Goal: Task Accomplishment & Management: Manage account settings

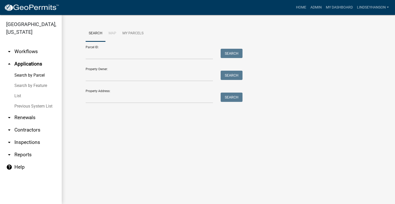
click at [27, 53] on link "arrow_drop_down Workflows" at bounding box center [31, 51] width 62 height 12
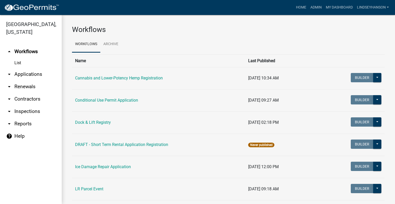
click at [38, 71] on link "arrow_drop_down Applications" at bounding box center [31, 74] width 62 height 12
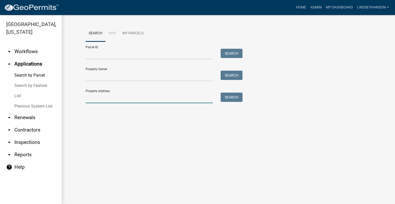
click at [123, 97] on input "Property Address:" at bounding box center [149, 97] width 127 height 11
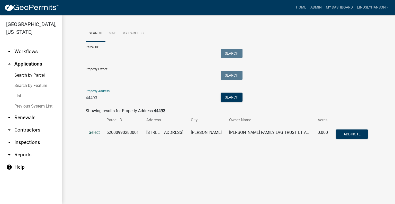
type input "44493"
click at [94, 130] on span "Select" at bounding box center [94, 132] width 11 height 5
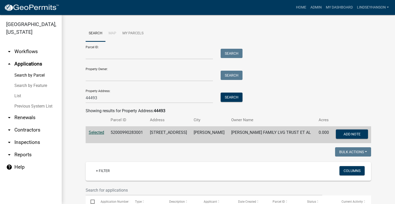
click at [44, 54] on link "arrow_drop_down Workflows" at bounding box center [31, 51] width 62 height 12
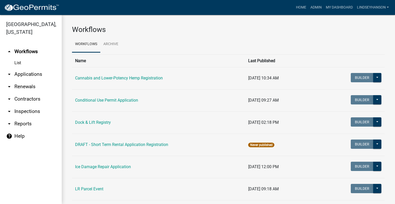
click at [39, 71] on link "arrow_drop_down Applications" at bounding box center [31, 74] width 62 height 12
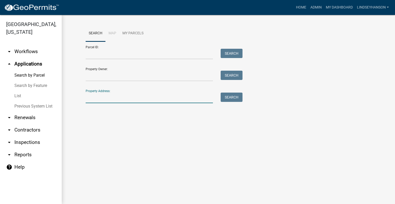
click at [127, 98] on input "Property Address:" at bounding box center [149, 97] width 127 height 11
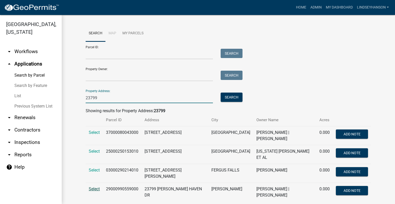
type input "23799"
click at [91, 188] on span "Select" at bounding box center [94, 188] width 11 height 5
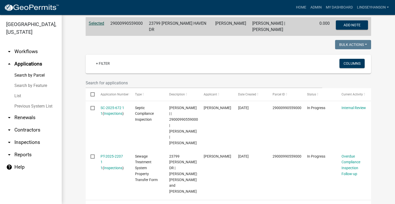
scroll to position [110, 0]
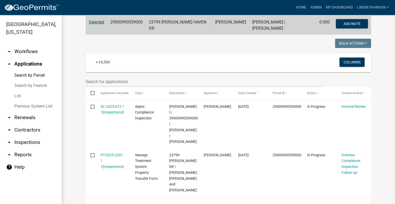
click at [27, 50] on link "arrow_drop_down Workflows" at bounding box center [31, 51] width 62 height 12
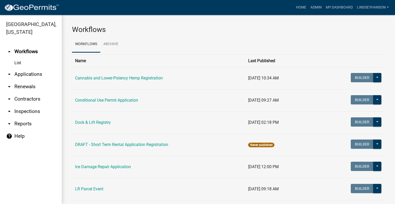
click at [29, 73] on link "arrow_drop_down Applications" at bounding box center [31, 74] width 62 height 12
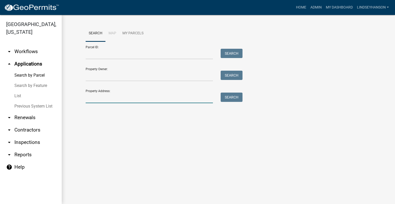
click at [141, 97] on input "Property Address:" at bounding box center [149, 97] width 127 height 11
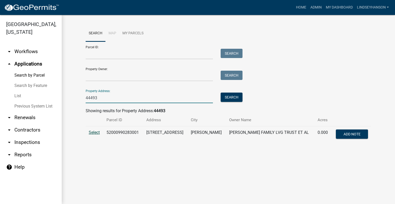
type input "44493"
click at [92, 130] on span "Select" at bounding box center [94, 132] width 11 height 5
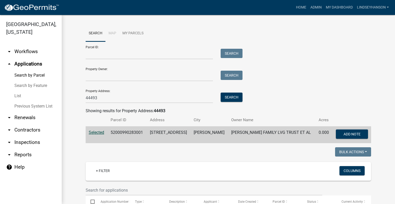
click at [30, 50] on link "arrow_drop_down Workflows" at bounding box center [31, 51] width 62 height 12
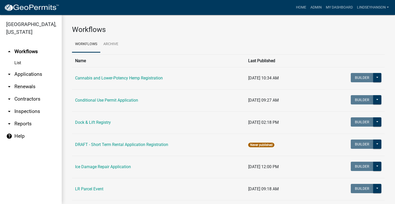
click at [31, 74] on link "arrow_drop_down Applications" at bounding box center [31, 74] width 62 height 12
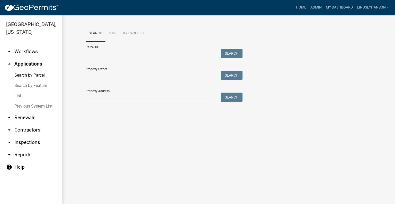
click at [123, 59] on form "Parcel ID: Search Property Owner: Search Property Address: Search" at bounding box center [163, 72] width 154 height 62
click at [123, 53] on input "Parcel ID:" at bounding box center [149, 54] width 127 height 11
paste input "52000990283001"
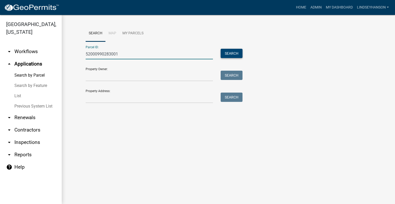
type input "52000990283001"
click at [229, 54] on button "Search" at bounding box center [232, 53] width 22 height 9
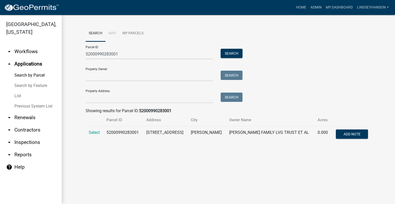
click at [29, 53] on link "arrow_drop_down Workflows" at bounding box center [31, 51] width 62 height 12
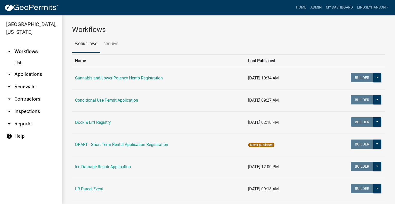
click at [31, 76] on link "arrow_drop_down Applications" at bounding box center [31, 74] width 62 height 12
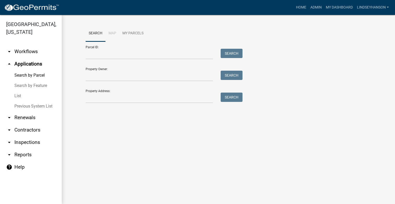
click at [20, 47] on ul "arrow_drop_down Workflows List arrow_drop_up Applications Search by Parcel Sear…" at bounding box center [31, 122] width 62 height 162
drag, startPoint x: 22, startPoint y: 49, endPoint x: 219, endPoint y: 81, distance: 199.7
click at [23, 49] on link "arrow_drop_down Workflows" at bounding box center [31, 51] width 62 height 12
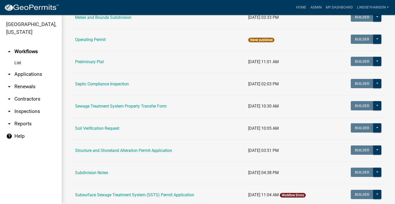
scroll to position [217, 0]
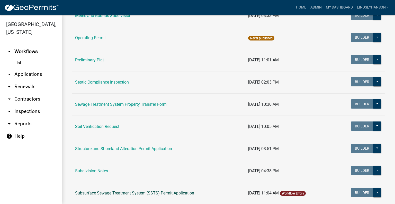
click at [184, 193] on link "Subsurface Sewage Treatment System (SSTS) Permit Application" at bounding box center [134, 192] width 119 height 5
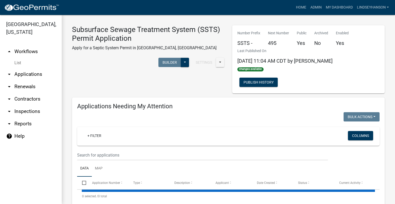
click at [31, 52] on link "arrow_drop_up Workflows" at bounding box center [31, 51] width 62 height 12
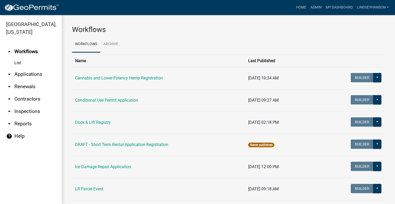
click at [35, 74] on link "arrow_drop_down Applications" at bounding box center [31, 74] width 62 height 12
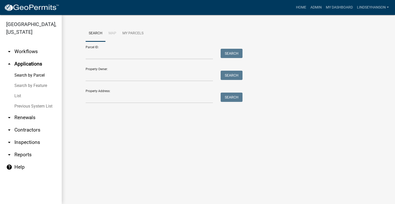
drag, startPoint x: 31, startPoint y: 52, endPoint x: 61, endPoint y: 59, distance: 30.7
click at [32, 52] on link "arrow_drop_down Workflows" at bounding box center [31, 51] width 62 height 12
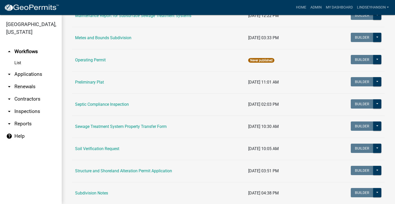
scroll to position [214, 0]
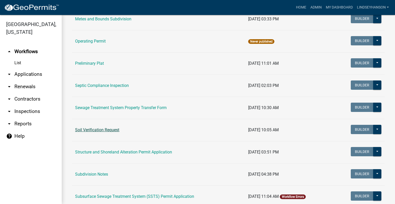
click at [96, 130] on link "Soil Verification Request" at bounding box center [97, 129] width 44 height 5
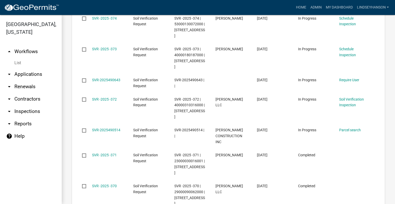
scroll to position [596, 0]
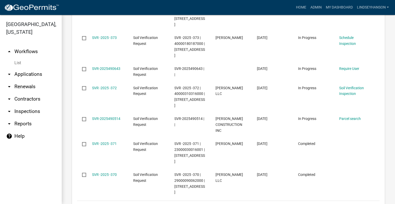
click at [332, 203] on link "3" at bounding box center [335, 207] width 6 height 6
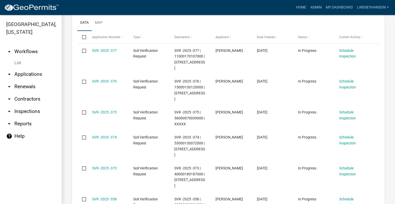
scroll to position [146, 0]
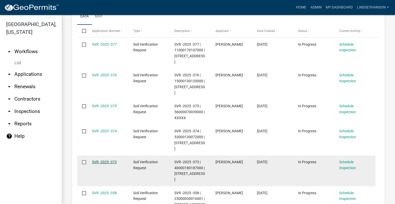
click at [112, 160] on link "SVR -2025 -373" at bounding box center [104, 162] width 25 height 4
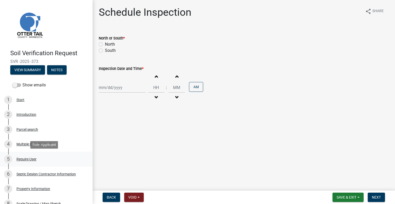
click at [23, 157] on div "Require User" at bounding box center [26, 159] width 20 height 4
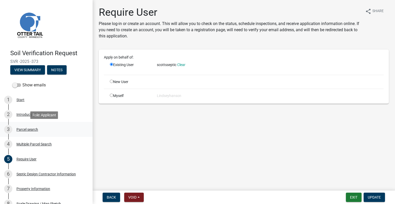
click at [30, 130] on div "Parcel search" at bounding box center [27, 129] width 22 height 4
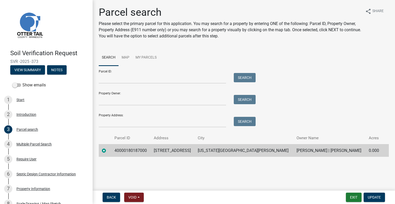
click at [128, 149] on td "40000180187000" at bounding box center [130, 150] width 39 height 13
copy td "40000180187000"
click at [188, 151] on td "500 WILLOW CREEK LN S" at bounding box center [173, 150] width 44 height 13
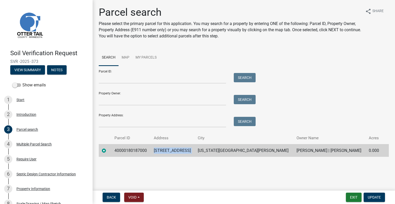
click at [188, 151] on td "500 WILLOW CREEK LN S" at bounding box center [173, 150] width 44 height 13
copy td "500 WILLOW CREEK LN S"
click at [235, 151] on td "NEW YORK MILLS" at bounding box center [244, 150] width 99 height 13
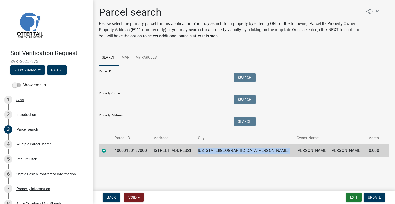
copy td "NEW YORK MILLS"
click at [296, 150] on td "BRYAN M TUMBERG | NORMA T TUMBERG" at bounding box center [330, 150] width 72 height 13
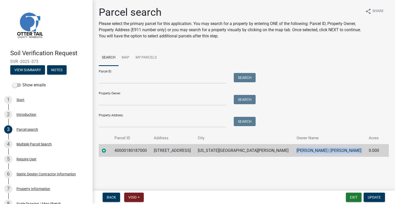
click at [296, 150] on td "BRYAN M TUMBERG | NORMA T TUMBERG" at bounding box center [330, 150] width 72 height 13
copy td "BRYAN M TUMBERG | NORMA T TUMBERG"
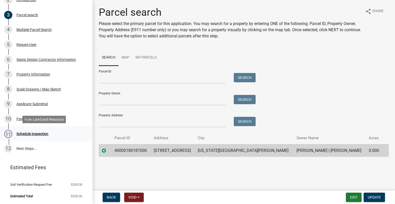
click at [46, 133] on div "Schedule Inspection" at bounding box center [32, 134] width 32 height 4
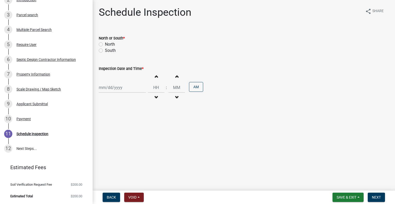
click at [108, 45] on label "North" at bounding box center [110, 44] width 10 height 6
click at [108, 45] on input "North" at bounding box center [106, 42] width 3 height 3
radio input "true"
select select "10"
select select "2025"
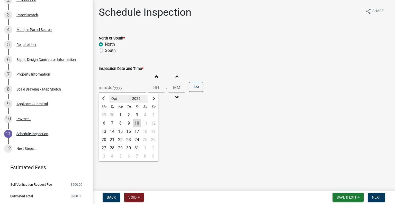
click at [112, 89] on div "Jan Feb Mar Apr May Jun Jul Aug Sep Oct Nov Dec 1525 1526 1527 1528 1529 1530 1…" at bounding box center [122, 87] width 47 height 11
click at [103, 130] on div "13" at bounding box center [104, 131] width 8 height 8
type input "10/13/2025"
click at [155, 96] on span "button" at bounding box center [156, 97] width 3 height 4
type input "11"
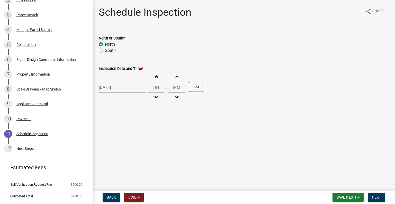
type input "00"
click at [155, 96] on span "button" at bounding box center [156, 97] width 3 height 4
type input "10"
click at [196, 86] on button "PM" at bounding box center [196, 87] width 14 height 10
click at [371, 198] on button "Next" at bounding box center [376, 196] width 17 height 9
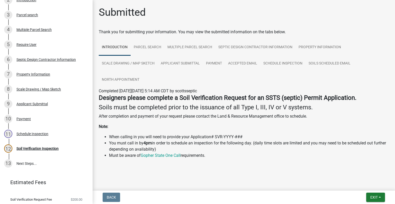
scroll to position [129, 0]
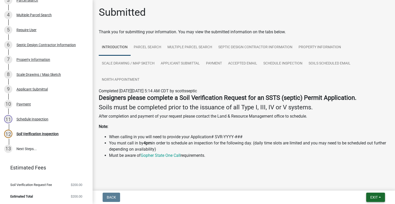
click at [373, 198] on span "Exit" at bounding box center [374, 197] width 7 height 4
click at [366, 186] on button "Save & Exit" at bounding box center [364, 183] width 41 height 12
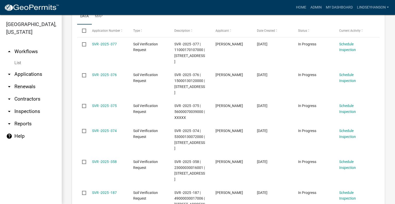
scroll to position [153, 0]
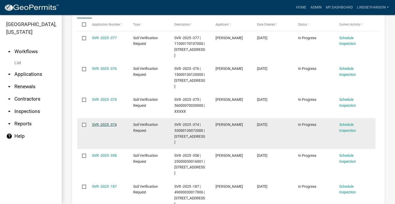
click at [111, 122] on link "SVR -2025 -374" at bounding box center [104, 124] width 25 height 4
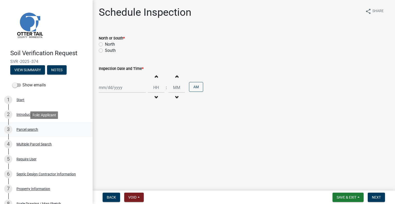
drag, startPoint x: 29, startPoint y: 127, endPoint x: 31, endPoint y: 128, distance: 2.6
click at [29, 127] on div "Parcel search" at bounding box center [27, 129] width 22 height 4
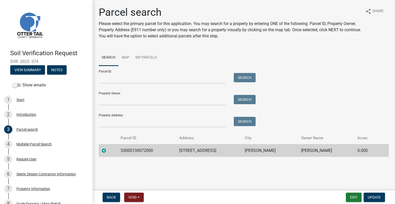
click at [138, 153] on td "53000130072000" at bounding box center [147, 150] width 59 height 13
copy td "53000130072000"
click at [217, 149] on td "37718 453RD AVE" at bounding box center [209, 150] width 66 height 13
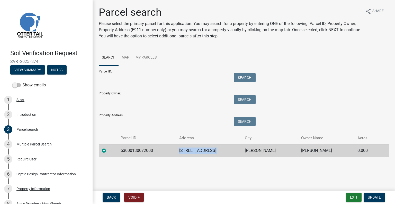
click at [217, 148] on td "37718 453RD AVE" at bounding box center [209, 150] width 66 height 13
copy td "37718 453RD AVE"
click at [267, 152] on td "PERHAM" at bounding box center [270, 150] width 56 height 13
click at [266, 150] on td "PERHAM" at bounding box center [270, 150] width 56 height 13
click at [265, 149] on td "PERHAM" at bounding box center [270, 150] width 56 height 13
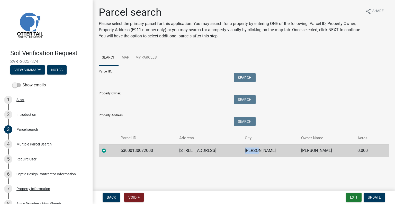
click at [265, 149] on td "PERHAM" at bounding box center [270, 150] width 56 height 13
copy td "PERHAM"
click at [305, 149] on td "CORY DYKHOFF" at bounding box center [326, 150] width 56 height 13
click at [304, 149] on td "CORY DYKHOFF" at bounding box center [326, 150] width 56 height 13
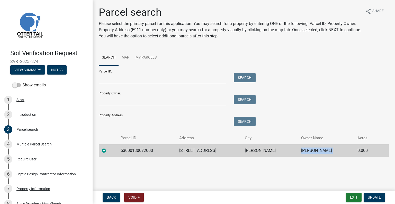
copy td "CORY DYKHOFF"
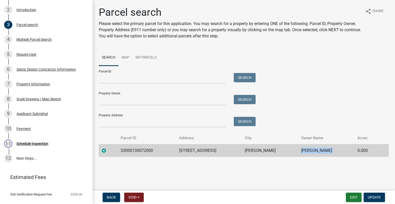
scroll to position [114, 0]
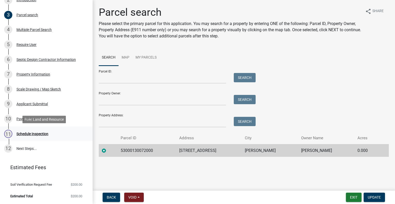
click at [55, 135] on div "11 Schedule Inspection" at bounding box center [44, 133] width 80 height 8
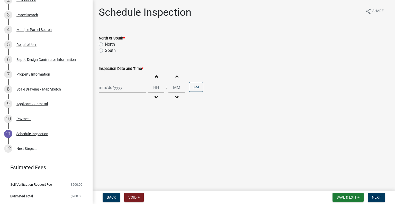
click at [114, 46] on label "North" at bounding box center [110, 44] width 10 height 6
click at [108, 45] on input "North" at bounding box center [106, 42] width 3 height 3
radio input "true"
click at [116, 87] on div at bounding box center [122, 87] width 47 height 11
select select "10"
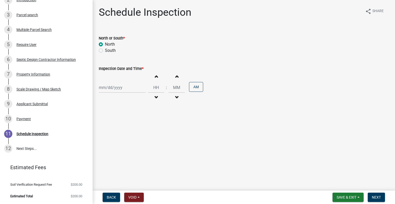
select select "2025"
click at [111, 132] on div "14" at bounding box center [112, 131] width 8 height 8
type input "10/14/2025"
click at [157, 94] on button "Decrement hours" at bounding box center [156, 97] width 11 height 9
type input "11"
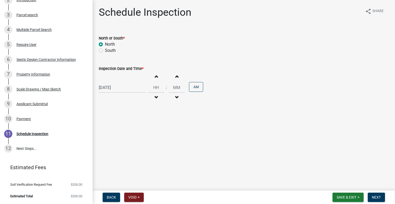
type input "00"
click at [157, 94] on button "Decrement hours" at bounding box center [156, 97] width 11 height 9
type input "10"
click at [193, 87] on button "PM" at bounding box center [196, 87] width 14 height 10
click at [378, 197] on span "Next" at bounding box center [376, 197] width 9 height 4
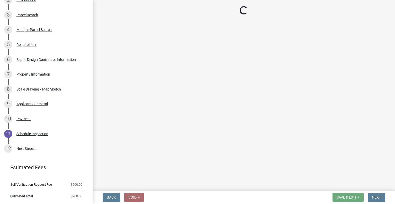
scroll to position [129, 0]
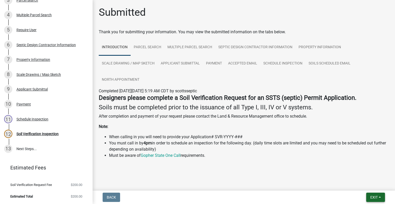
click at [370, 193] on button "Exit" at bounding box center [375, 196] width 19 height 9
click at [361, 183] on button "Save & Exit" at bounding box center [364, 183] width 41 height 12
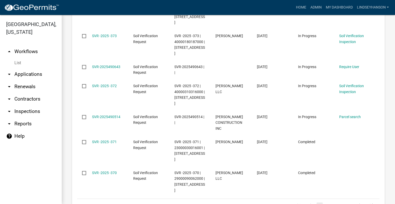
scroll to position [540, 0]
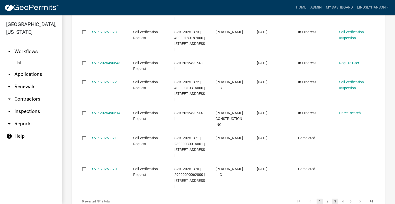
click at [332, 198] on link "3" at bounding box center [335, 201] width 6 height 6
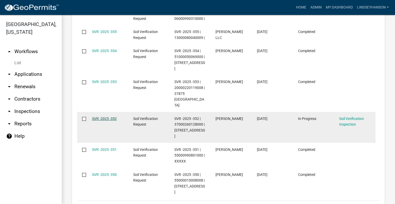
click at [111, 116] on link "SVR -2025 -352" at bounding box center [104, 118] width 25 height 4
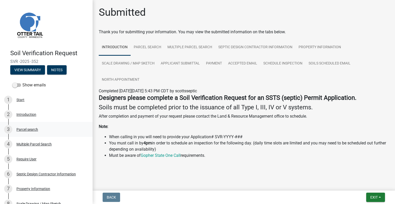
click at [31, 129] on div "Parcel search" at bounding box center [27, 129] width 22 height 4
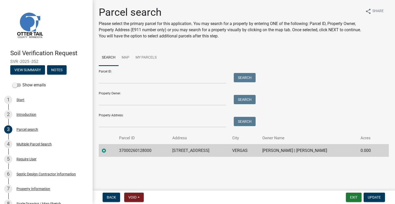
click at [148, 149] on td "37000260128000" at bounding box center [143, 150] width 54 height 13
copy td "37000260128000"
click at [194, 150] on td "41846 268TH AVE" at bounding box center [199, 150] width 60 height 13
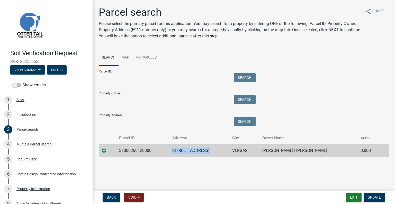
click at [194, 150] on td "41846 268TH AVE" at bounding box center [199, 150] width 60 height 13
copy td "41846 268TH AVE"
click at [231, 150] on td "VERGAS" at bounding box center [244, 150] width 30 height 13
click at [231, 149] on td "VERGAS" at bounding box center [244, 150] width 30 height 13
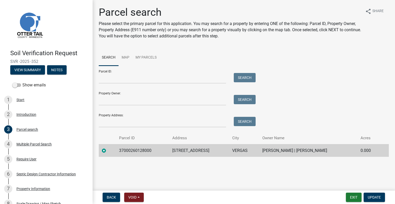
click at [290, 151] on td "CHRISTINA A MOORE | MATTHEW A MOORE" at bounding box center [308, 150] width 98 height 13
click at [290, 150] on td "CHRISTINA A MOORE | MATTHEW A MOORE" at bounding box center [308, 150] width 98 height 13
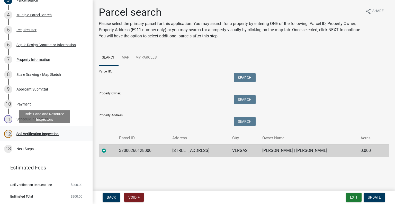
click at [41, 133] on div "Soil Verification Inspection" at bounding box center [37, 134] width 42 height 4
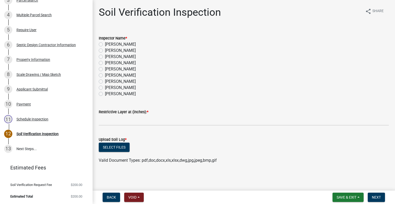
click at [35, 118] on div "Schedule Inspection" at bounding box center [32, 119] width 32 height 4
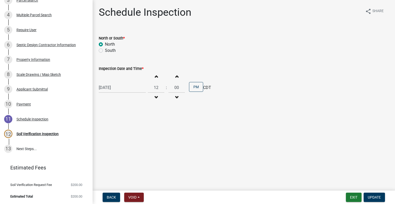
click at [115, 89] on div "10/02/2025" at bounding box center [122, 87] width 47 height 11
select select "10"
select select "2025"
click at [120, 130] on div "15" at bounding box center [120, 131] width 8 height 8
type input "10/15/2025"
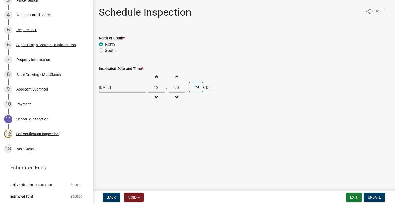
click at [153, 94] on button "Decrement hours" at bounding box center [156, 97] width 11 height 9
type input "11"
click at [381, 196] on span "Update" at bounding box center [374, 197] width 13 height 4
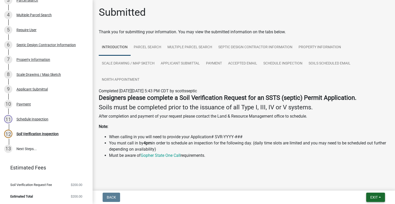
click at [379, 195] on button "Exit" at bounding box center [375, 196] width 19 height 9
click at [358, 182] on button "Save & Exit" at bounding box center [364, 183] width 41 height 12
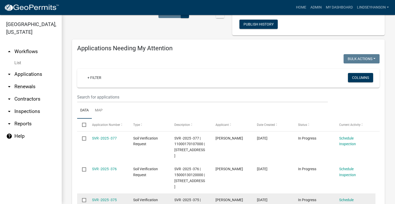
scroll to position [77, 0]
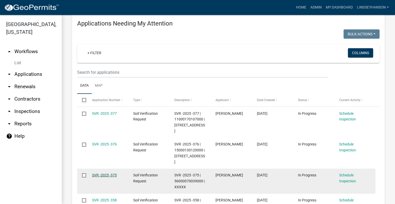
click at [97, 173] on link "SVR -2025 -375" at bounding box center [104, 175] width 25 height 4
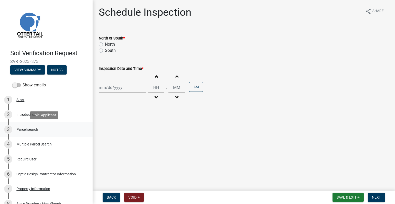
drag, startPoint x: 31, startPoint y: 127, endPoint x: 36, endPoint y: 129, distance: 5.5
click at [31, 127] on div "Parcel search" at bounding box center [27, 129] width 22 height 4
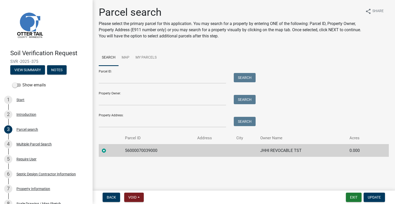
click at [136, 150] on td "56000070039000" at bounding box center [158, 150] width 72 height 13
click at [278, 149] on td "JHHI REVOCABLE TST" at bounding box center [301, 150] width 89 height 13
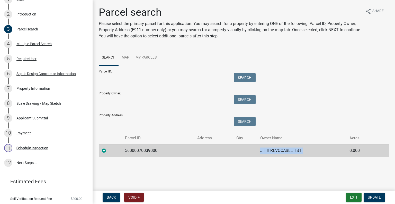
scroll to position [114, 0]
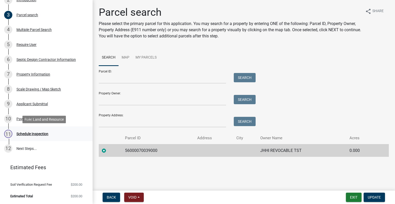
click at [49, 136] on div "11 Schedule Inspection" at bounding box center [44, 133] width 80 height 8
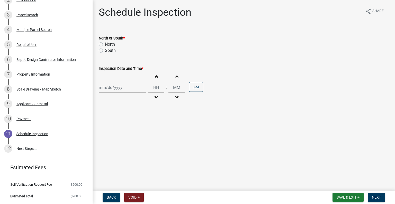
click at [110, 43] on label "North" at bounding box center [110, 44] width 10 height 6
click at [108, 43] on input "North" at bounding box center [106, 42] width 3 height 3
radio input "true"
click at [118, 85] on div at bounding box center [122, 87] width 47 height 11
select select "10"
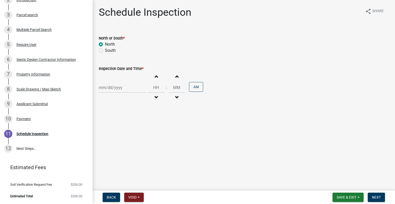
select select "2025"
click at [121, 131] on div "15" at bounding box center [120, 131] width 8 height 8
type input "10/15/2025"
click at [155, 98] on span "button" at bounding box center [156, 97] width 3 height 4
type input "11"
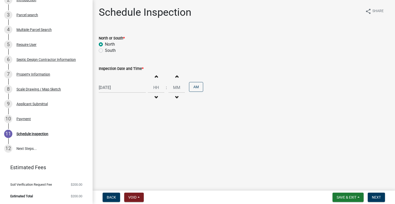
type input "00"
click at [155, 77] on button "Increment hours" at bounding box center [156, 76] width 11 height 9
type input "12"
click at [196, 90] on button "AM" at bounding box center [196, 87] width 14 height 10
click at [373, 192] on button "Next" at bounding box center [376, 196] width 17 height 9
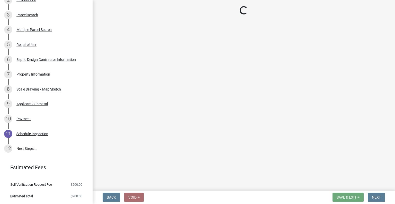
scroll to position [129, 0]
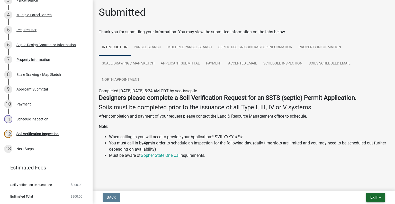
click at [376, 197] on span "Exit" at bounding box center [374, 197] width 7 height 4
click at [366, 184] on button "Save & Exit" at bounding box center [364, 183] width 41 height 12
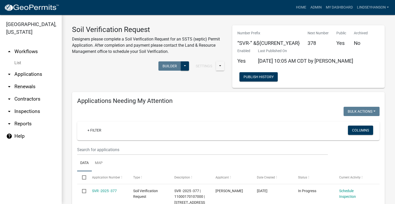
click at [29, 74] on link "arrow_drop_down Applications" at bounding box center [31, 74] width 62 height 12
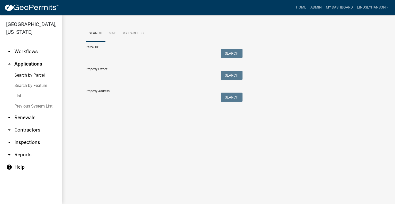
click at [330, 87] on div "Parcel ID: Search Property Owner: Search Property Address: Search" at bounding box center [229, 72] width 286 height 62
drag, startPoint x: 32, startPoint y: 51, endPoint x: 37, endPoint y: 53, distance: 4.8
click at [32, 51] on link "arrow_drop_down Workflows" at bounding box center [31, 51] width 62 height 12
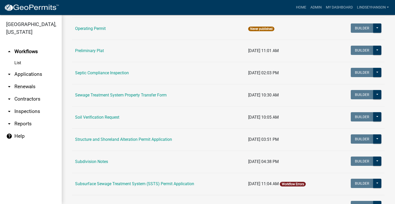
scroll to position [249, 0]
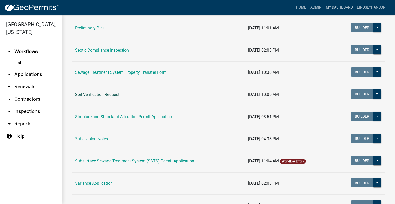
click at [91, 94] on link "Soil Verification Request" at bounding box center [97, 94] width 44 height 5
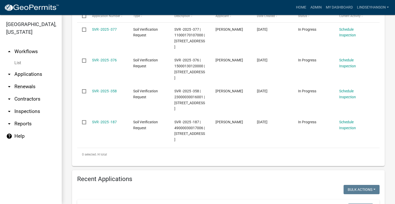
scroll to position [169, 0]
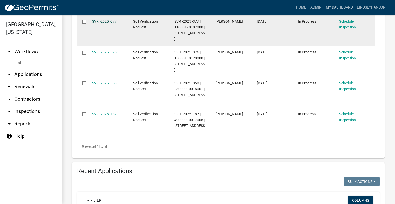
click at [113, 22] on link "SVR -2025 -377" at bounding box center [104, 21] width 25 height 4
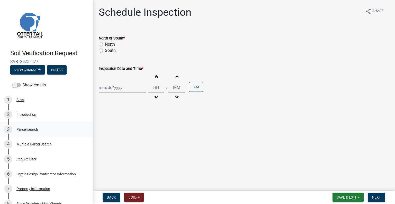
click at [38, 133] on div "3 Parcel search" at bounding box center [44, 129] width 80 height 8
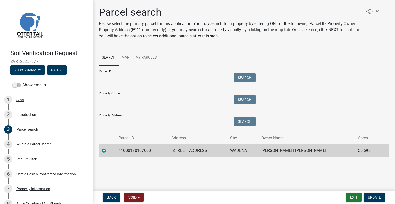
click at [136, 154] on td "11000170107000" at bounding box center [142, 150] width 52 height 13
click at [135, 153] on td "11000170107000" at bounding box center [142, 150] width 52 height 13
click at [189, 150] on td "31685 595TH AVE" at bounding box center [197, 150] width 59 height 13
click at [189, 149] on td "31685 595TH AVE" at bounding box center [197, 150] width 59 height 13
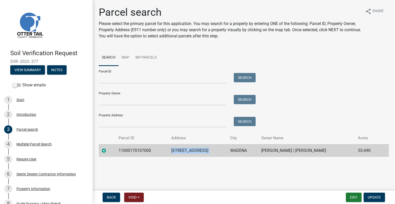
click at [189, 149] on td "31685 595TH AVE" at bounding box center [197, 150] width 59 height 13
click at [227, 153] on td "WADENA" at bounding box center [242, 150] width 31 height 13
click at [227, 152] on td "WADENA" at bounding box center [242, 150] width 31 height 13
click at [271, 147] on td "ROBERT S MULLENBACH | DEANNA MULLENBACH" at bounding box center [306, 150] width 97 height 13
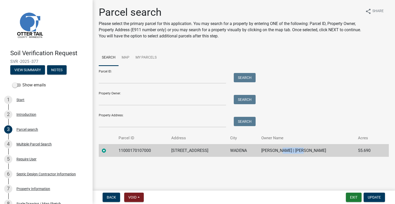
click at [271, 147] on td "ROBERT S MULLENBACH | DEANNA MULLENBACH" at bounding box center [306, 150] width 97 height 13
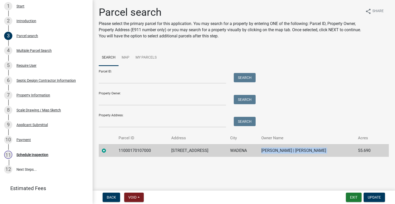
scroll to position [114, 0]
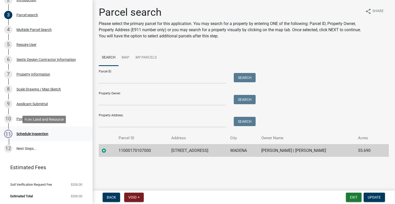
click at [42, 133] on div "Schedule Inspection" at bounding box center [32, 134] width 32 height 4
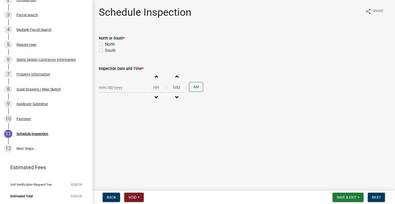
click at [110, 44] on label "North" at bounding box center [110, 44] width 10 height 6
click at [108, 44] on input "North" at bounding box center [106, 42] width 3 height 3
radio input "true"
select select "10"
select select "2025"
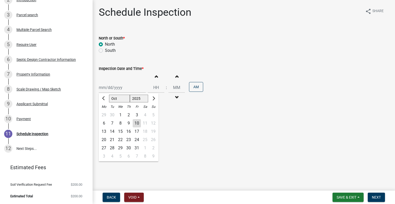
drag, startPoint x: 113, startPoint y: 89, endPoint x: 117, endPoint y: 92, distance: 4.4
click at [113, 89] on div "Jan Feb Mar Apr May Jun Jul Aug Sep Oct Nov Dec 1525 1526 1527 1528 1529 1530 1…" at bounding box center [122, 87] width 47 height 11
drag, startPoint x: 131, startPoint y: 130, endPoint x: 145, endPoint y: 117, distance: 19.8
click at [131, 130] on div "16" at bounding box center [129, 131] width 8 height 8
type input "10/16/2025"
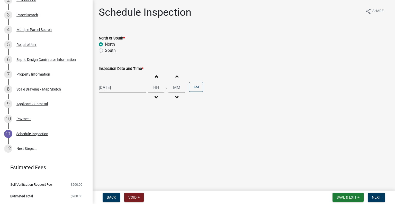
click at [153, 93] on button "Decrement hours" at bounding box center [156, 97] width 11 height 9
type input "11"
type input "00"
click at [186, 84] on div "Increment hours 11 Decrement hours : Increment minutes 00 Decrement minutes PM" at bounding box center [175, 88] width 55 height 32
click at [190, 86] on button "PM" at bounding box center [196, 87] width 14 height 10
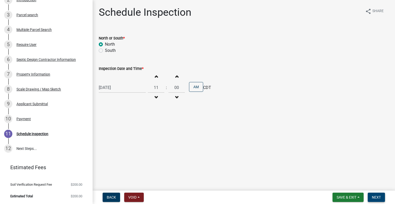
click at [372, 196] on span "Next" at bounding box center [376, 197] width 9 height 4
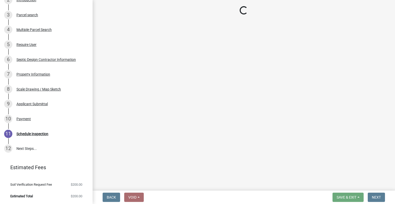
scroll to position [129, 0]
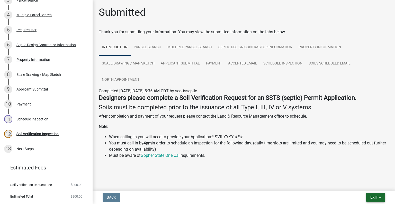
click at [369, 198] on button "Exit" at bounding box center [375, 196] width 19 height 9
click at [364, 187] on button "Save & Exit" at bounding box center [364, 183] width 41 height 12
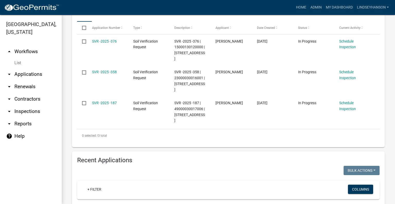
scroll to position [154, 0]
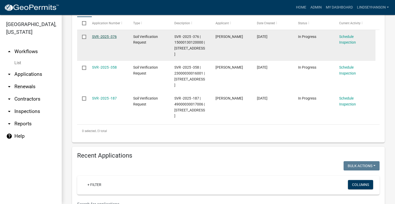
click at [111, 37] on link "SVR -2025 -376" at bounding box center [104, 36] width 25 height 4
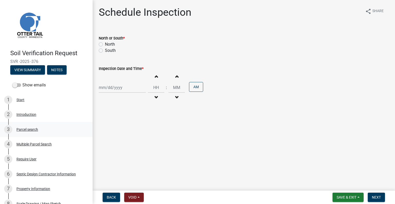
click at [35, 128] on div "Parcel search" at bounding box center [27, 129] width 22 height 4
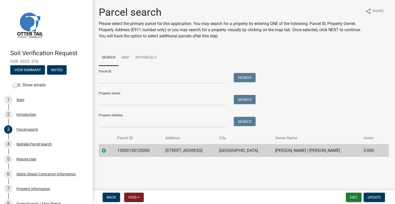
click at [126, 150] on td "15000130120000" at bounding box center [138, 150] width 48 height 13
click at [126, 149] on td "15000130120000" at bounding box center [138, 150] width 48 height 13
click at [178, 148] on td "57728 CO HWY 52" at bounding box center [189, 150] width 54 height 13
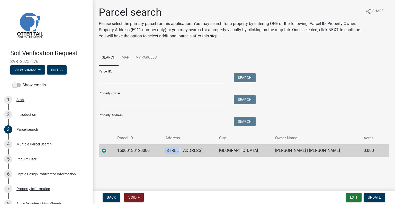
click at [178, 148] on td "57728 CO HWY 52" at bounding box center [189, 150] width 54 height 13
click at [233, 150] on td "DEER CREEK" at bounding box center [244, 150] width 56 height 13
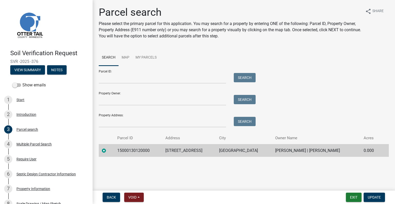
click at [282, 147] on td "AUTSIN MALONE | MCKAYLA MALONE" at bounding box center [316, 150] width 89 height 13
click at [282, 148] on td "AUTSIN MALONE | MCKAYLA MALONE" at bounding box center [316, 150] width 89 height 13
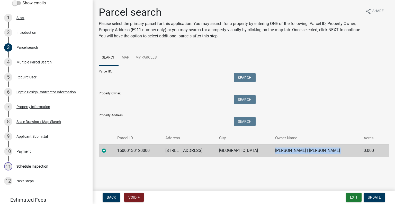
scroll to position [114, 0]
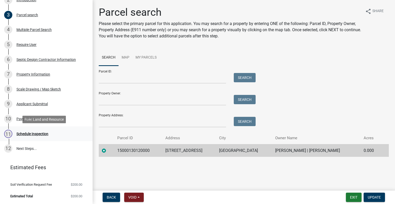
click at [43, 134] on div "Schedule Inspection" at bounding box center [32, 134] width 32 height 4
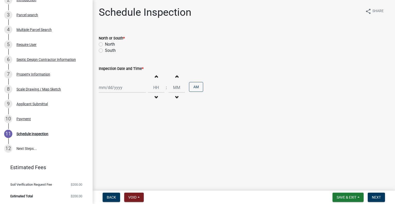
click at [114, 48] on label "South" at bounding box center [110, 50] width 11 height 6
click at [108, 48] on input "South" at bounding box center [106, 48] width 3 height 3
radio input "true"
click at [109, 45] on label "North" at bounding box center [110, 44] width 10 height 6
click at [108, 45] on input "North" at bounding box center [106, 42] width 3 height 3
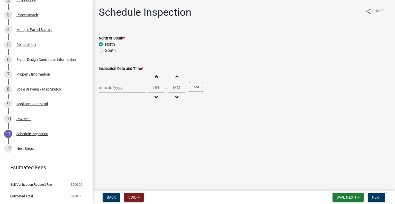
radio input "true"
click at [118, 89] on div at bounding box center [122, 87] width 47 height 11
select select "10"
select select "2025"
click at [131, 129] on div "16" at bounding box center [129, 131] width 8 height 8
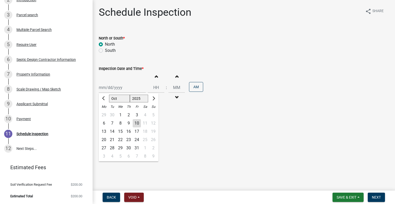
type input "10/16/2025"
click at [155, 94] on button "Decrement hours" at bounding box center [156, 97] width 11 height 9
type input "11"
type input "00"
drag, startPoint x: 153, startPoint y: 75, endPoint x: 177, endPoint y: 80, distance: 24.3
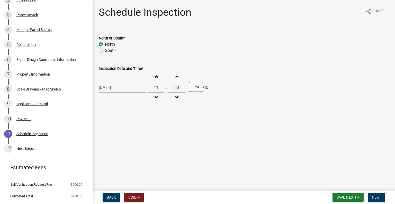
click at [155, 76] on span "button" at bounding box center [156, 76] width 3 height 4
type input "12"
click at [193, 86] on button "AM" at bounding box center [196, 87] width 14 height 10
click at [378, 196] on span "Next" at bounding box center [376, 197] width 9 height 4
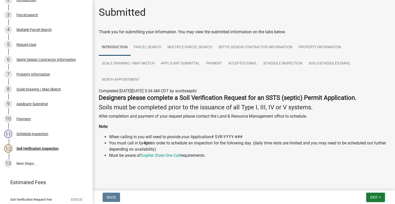
scroll to position [129, 0]
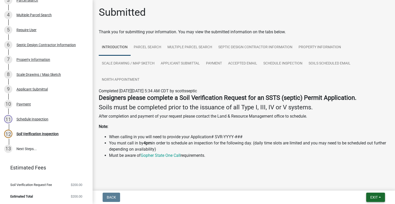
click at [373, 193] on button "Exit" at bounding box center [375, 196] width 19 height 9
click at [367, 186] on button "Save & Exit" at bounding box center [364, 183] width 41 height 12
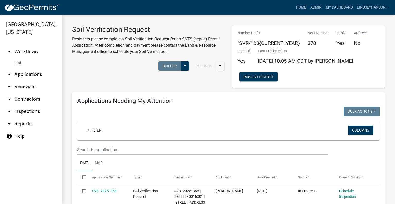
click at [31, 73] on link "arrow_drop_down Applications" at bounding box center [31, 74] width 62 height 12
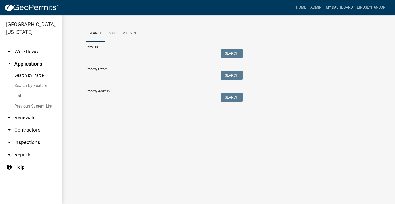
click at [32, 52] on link "arrow_drop_down Workflows" at bounding box center [31, 51] width 62 height 12
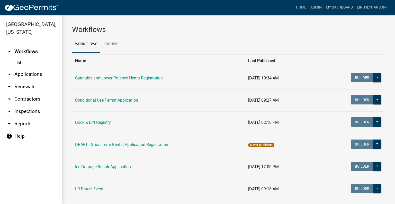
click at [32, 73] on link "arrow_drop_down Applications" at bounding box center [31, 74] width 62 height 12
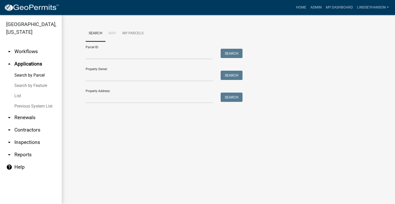
drag, startPoint x: 35, startPoint y: 55, endPoint x: 55, endPoint y: 55, distance: 19.6
click at [35, 55] on link "arrow_drop_down Workflows" at bounding box center [31, 51] width 62 height 12
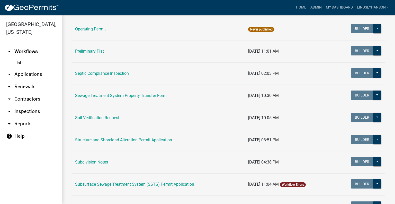
scroll to position [228, 0]
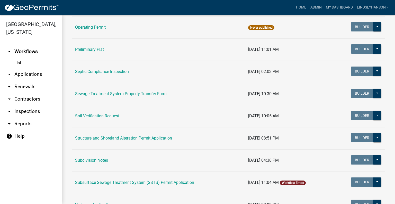
click at [162, 93] on link "Sewage Treatment System Property Transfer Form" at bounding box center [121, 93] width 92 height 5
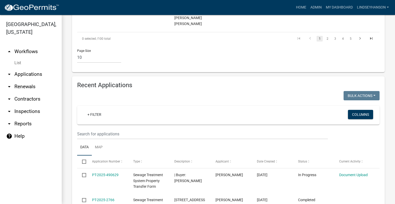
scroll to position [498, 0]
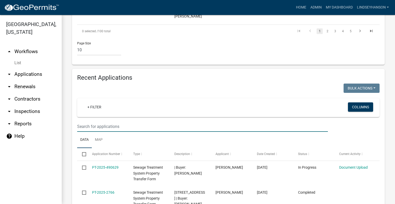
click at [194, 121] on input "text" at bounding box center [202, 126] width 251 height 11
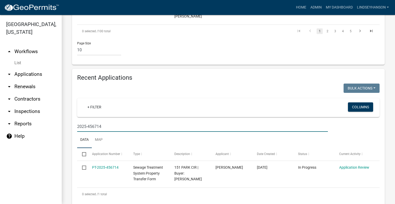
scroll to position [487, 0]
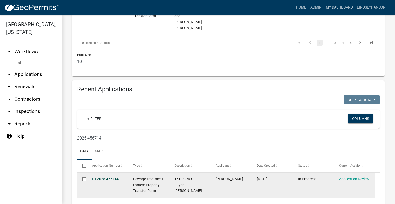
type input "2025-456714"
click at [112, 177] on link "PT-2025-456714" at bounding box center [105, 179] width 27 height 4
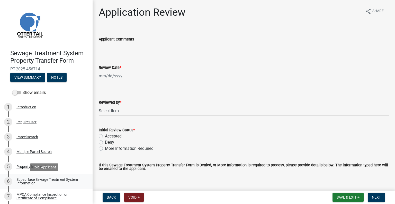
click at [64, 180] on div "Subsurface Sewage Treatment System Information" at bounding box center [50, 180] width 68 height 7
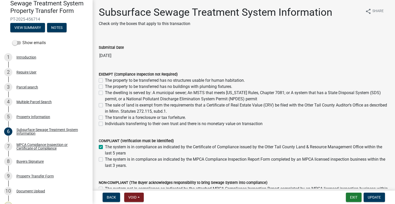
scroll to position [51, 0]
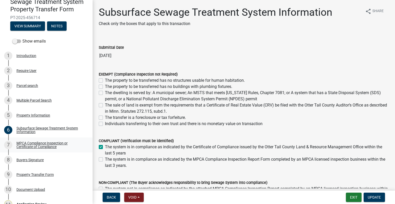
click at [47, 142] on div "MPCA Compliance Inspection or Certificate of Compliance" at bounding box center [50, 144] width 68 height 7
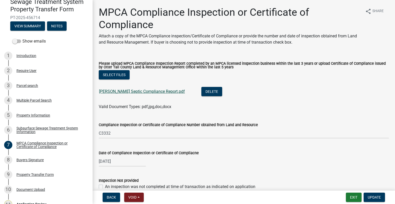
click at [147, 91] on link "Thomas Hunt Septic Compliance Report.pdf" at bounding box center [142, 91] width 86 height 5
click at [47, 158] on div "8 Buyers Signature" at bounding box center [44, 159] width 80 height 8
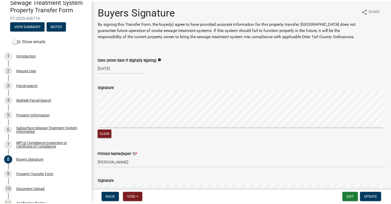
scroll to position [76, 0]
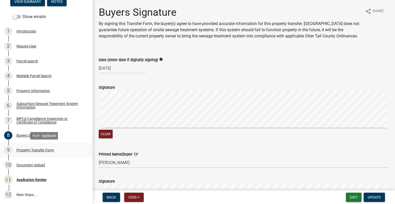
click at [47, 150] on div "Property Transfer Form" at bounding box center [34, 150] width 37 height 4
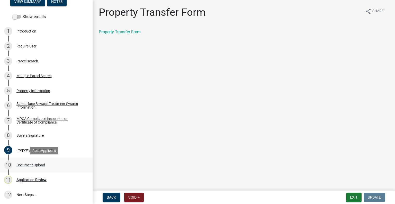
click at [40, 160] on link "10 Document Upload" at bounding box center [46, 164] width 93 height 15
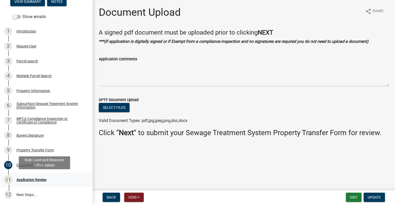
click at [45, 178] on div "Application Review" at bounding box center [31, 180] width 30 height 4
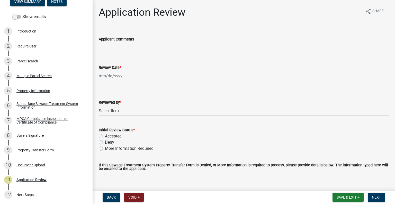
click at [118, 75] on div at bounding box center [122, 76] width 47 height 11
select select "10"
select select "2025"
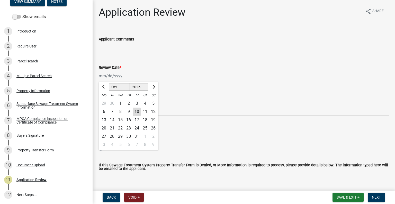
click at [134, 111] on div "10" at bounding box center [137, 111] width 8 height 8
type input "[DATE]"
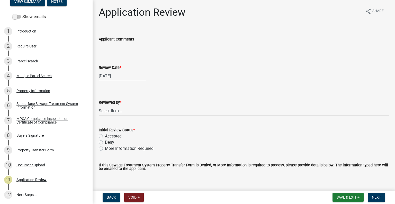
click at [133, 115] on select "Select Item... [PERSON_NAME] [PERSON_NAME] [PERSON_NAME] [PERSON_NAME] [PERSON_…" at bounding box center [244, 110] width 290 height 11
click at [99, 105] on select "Select Item... [PERSON_NAME] [PERSON_NAME] [PERSON_NAME] [PERSON_NAME] [PERSON_…" at bounding box center [244, 110] width 290 height 11
select select "2217fab6-25d2-4df2-8e35-18ddd05e0fe8"
click at [105, 135] on label "Accepted" at bounding box center [113, 136] width 17 height 6
click at [105, 135] on input "Accepted" at bounding box center [106, 134] width 3 height 3
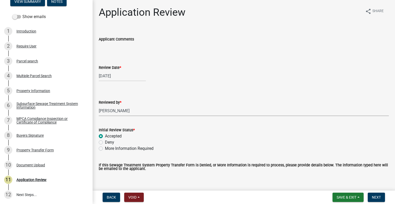
radio input "true"
click at [370, 193] on button "Next" at bounding box center [376, 196] width 17 height 9
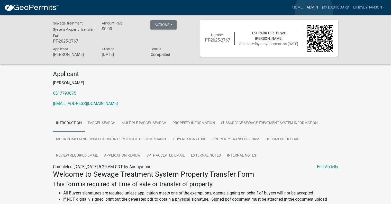
click at [314, 10] on link "Admin" at bounding box center [312, 8] width 15 height 10
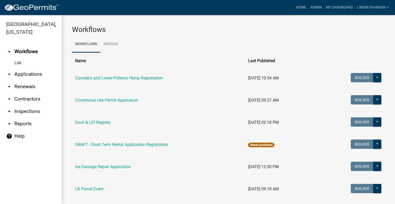
click at [43, 73] on link "arrow_drop_down Applications" at bounding box center [31, 74] width 62 height 12
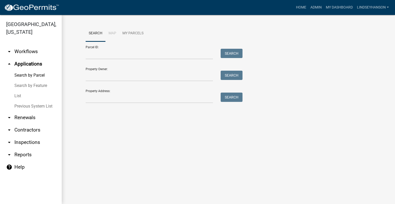
click at [31, 49] on link "arrow_drop_down Workflows" at bounding box center [31, 51] width 62 height 12
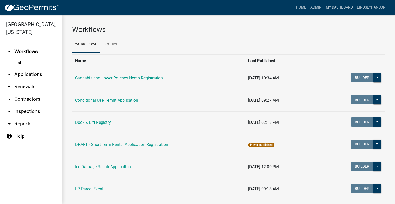
click at [31, 75] on link "arrow_drop_down Applications" at bounding box center [31, 74] width 62 height 12
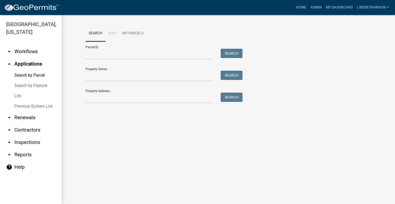
drag, startPoint x: 32, startPoint y: 56, endPoint x: 63, endPoint y: 57, distance: 31.7
click at [32, 56] on link "arrow_drop_down Workflows" at bounding box center [31, 51] width 62 height 12
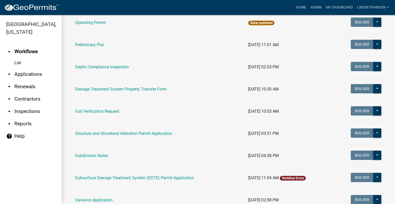
scroll to position [250, 0]
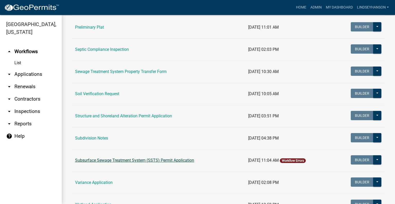
click at [165, 158] on link "Subsurface Sewage Treatment System (SSTS) Permit Application" at bounding box center [134, 159] width 119 height 5
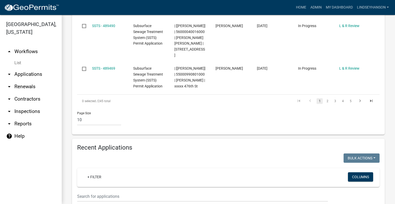
scroll to position [610, 0]
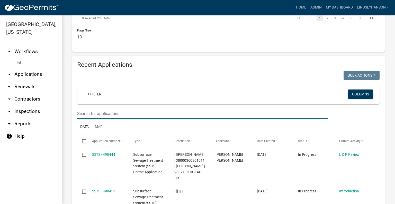
click at [288, 108] on input "text" at bounding box center [202, 113] width 251 height 11
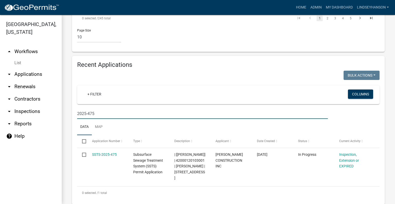
scroll to position [598, 0]
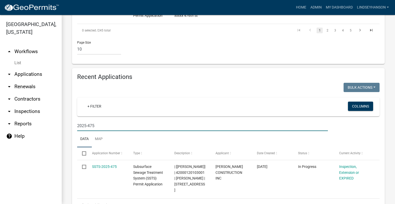
type input "2025-475"
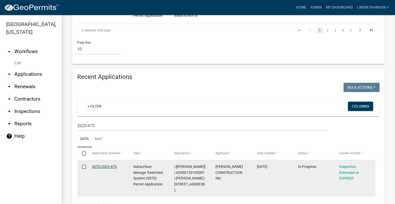
click at [98, 164] on link "SSTS-2025-475" at bounding box center [104, 166] width 25 height 4
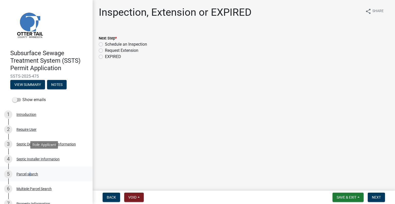
click at [30, 177] on div "5 Parcel search" at bounding box center [44, 174] width 80 height 8
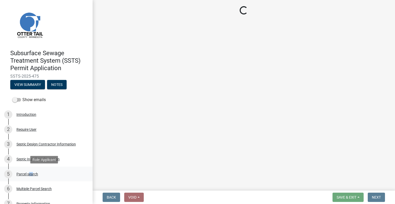
click at [29, 171] on div "5 Parcel search" at bounding box center [44, 174] width 80 height 8
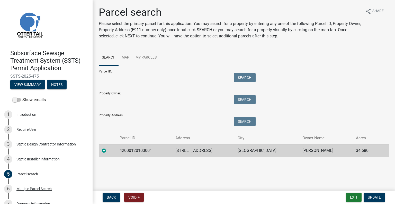
click at [134, 153] on td "42000120103001" at bounding box center [145, 150] width 56 height 13
click at [135, 152] on td "42000120103001" at bounding box center [145, 150] width 56 height 13
click at [213, 152] on td "13833 CO HWY 30" at bounding box center [203, 150] width 62 height 13
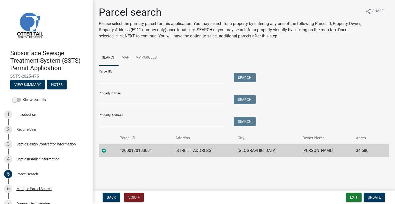
click at [212, 152] on td "13833 CO HWY 30" at bounding box center [203, 150] width 62 height 13
click at [211, 151] on td "13833 CO HWY 30" at bounding box center [203, 150] width 62 height 13
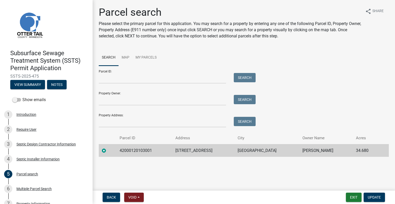
click at [262, 151] on td "PELICAN RAPIDS" at bounding box center [267, 150] width 65 height 13
click at [262, 150] on td "PELICAN RAPIDS" at bounding box center [267, 150] width 65 height 13
click at [262, 143] on th "City" at bounding box center [267, 138] width 65 height 12
click at [260, 147] on td "PELICAN RAPIDS" at bounding box center [267, 150] width 65 height 13
click at [260, 148] on td "PELICAN RAPIDS" at bounding box center [267, 150] width 65 height 13
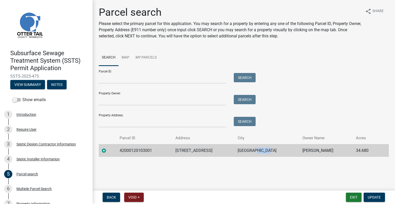
click at [260, 148] on td "PELICAN RAPIDS" at bounding box center [267, 150] width 65 height 13
click at [260, 150] on td "PELICAN RAPIDS" at bounding box center [267, 150] width 65 height 13
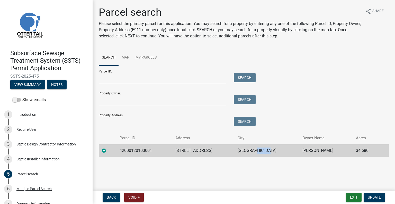
click at [261, 150] on td "PELICAN RAPIDS" at bounding box center [267, 150] width 65 height 13
click at [302, 148] on td "JUSTIN W MILLER" at bounding box center [327, 150] width 54 height 13
click at [302, 149] on td "JUSTIN W MILLER" at bounding box center [327, 150] width 54 height 13
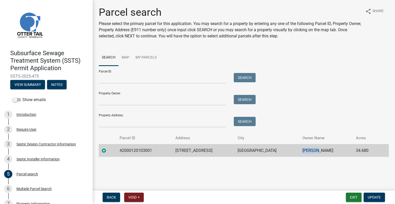
click at [302, 149] on td "JUSTIN W MILLER" at bounding box center [327, 150] width 54 height 13
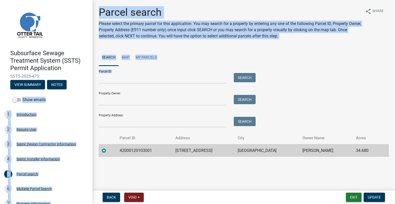
drag, startPoint x: 92, startPoint y: 79, endPoint x: 88, endPoint y: 89, distance: 11.1
click at [88, 89] on div "Subsurface Sewage Treatment System (SSTS) Permit Application SSTS-2025-475 View…" at bounding box center [197, 102] width 395 height 204
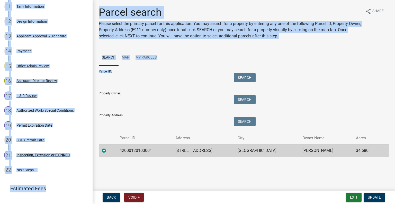
scroll to position [277, 0]
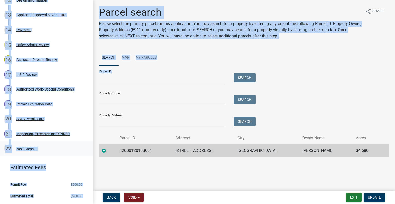
click at [63, 144] on link "22 Next Steps..." at bounding box center [46, 148] width 93 height 15
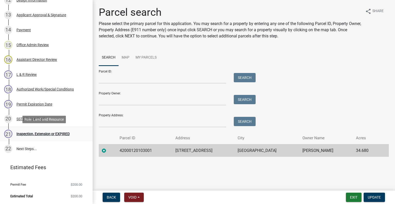
click at [45, 132] on div "Inspection, Extension or EXPIRED" at bounding box center [42, 134] width 53 height 4
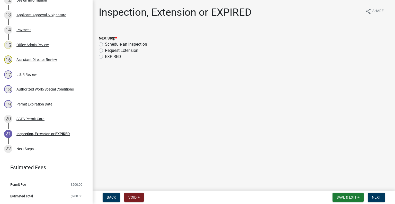
click at [125, 41] on div "Next Step * Schedule an Inspection Request Extension EXPIRED" at bounding box center [244, 47] width 290 height 25
click at [127, 44] on label "Schedule an Inspection" at bounding box center [126, 44] width 42 height 6
click at [108, 44] on input "Schedule an Inspection" at bounding box center [106, 42] width 3 height 3
radio input "true"
click at [383, 199] on button "Next" at bounding box center [376, 196] width 17 height 9
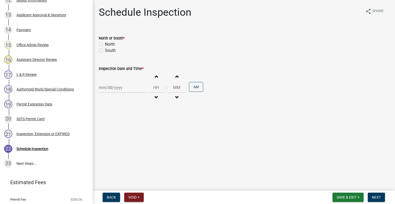
scroll to position [292, 0]
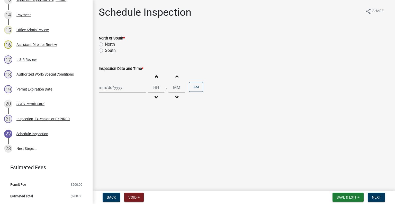
click at [111, 44] on label "North" at bounding box center [110, 44] width 10 height 6
click at [108, 44] on input "North" at bounding box center [106, 42] width 3 height 3
radio input "true"
click at [124, 88] on div at bounding box center [122, 87] width 47 height 11
select select "10"
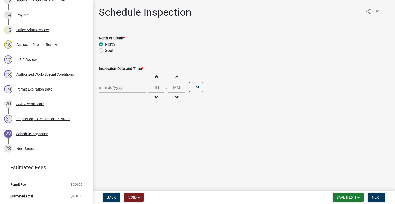
select select "2025"
click at [105, 130] on div "13" at bounding box center [104, 131] width 8 height 8
type input "10/13/2025"
click at [155, 98] on span "button" at bounding box center [156, 97] width 3 height 4
type input "11"
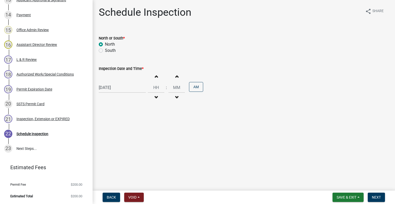
type input "00"
drag, startPoint x: 154, startPoint y: 98, endPoint x: 192, endPoint y: 87, distance: 38.8
click at [155, 98] on span "button" at bounding box center [156, 97] width 3 height 4
type input "10"
click at [193, 86] on button "PM" at bounding box center [196, 87] width 14 height 10
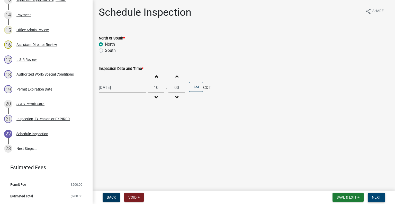
click at [371, 195] on button "Next" at bounding box center [376, 196] width 17 height 9
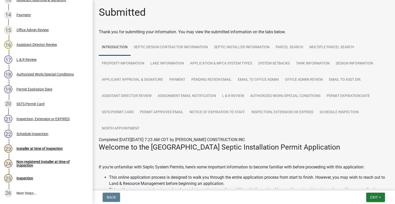
scroll to position [337, 0]
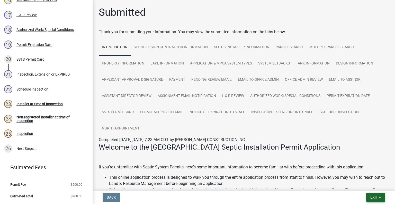
click at [371, 193] on button "Exit" at bounding box center [375, 196] width 19 height 9
click at [366, 187] on button "Save & Exit" at bounding box center [364, 183] width 41 height 12
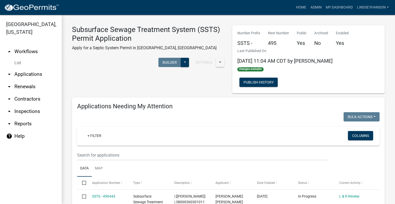
click at [42, 74] on link "arrow_drop_down Applications" at bounding box center [31, 74] width 62 height 12
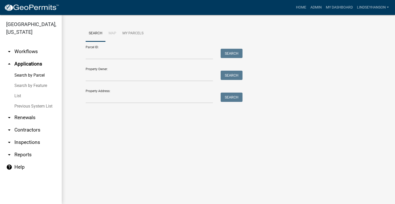
click at [38, 53] on link "arrow_drop_down Workflows" at bounding box center [31, 51] width 62 height 12
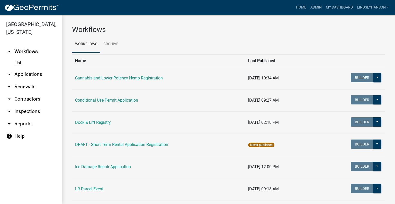
click at [40, 72] on link "arrow_drop_down Applications" at bounding box center [31, 74] width 62 height 12
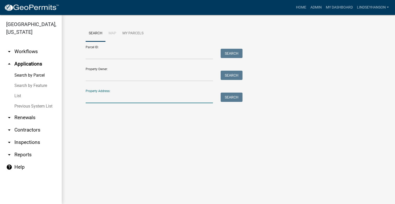
click at [120, 100] on input "Property Address:" at bounding box center [149, 97] width 127 height 11
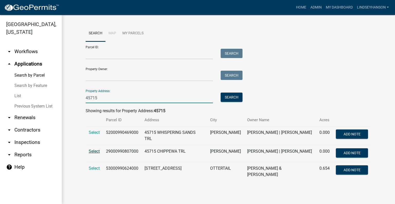
type input "45715"
click at [95, 149] on span "Select" at bounding box center [94, 150] width 11 height 5
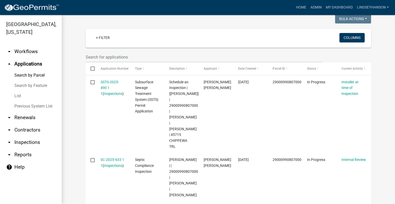
scroll to position [132, 0]
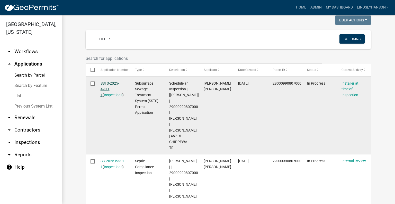
click at [109, 81] on link "SSTS-2025-490 1 1" at bounding box center [110, 89] width 19 height 16
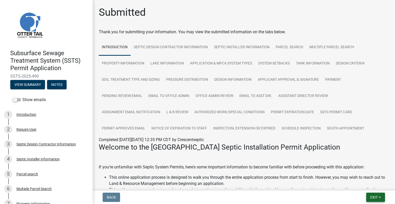
click at [375, 198] on span "Exit" at bounding box center [374, 197] width 7 height 4
click at [367, 186] on button "Save & Exit" at bounding box center [364, 183] width 41 height 12
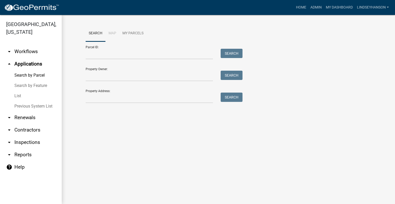
click at [31, 48] on link "arrow_drop_down Workflows" at bounding box center [31, 51] width 62 height 12
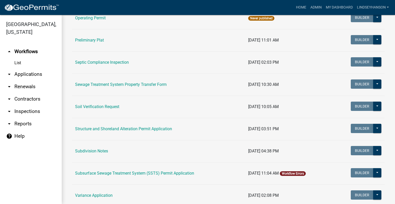
scroll to position [261, 0]
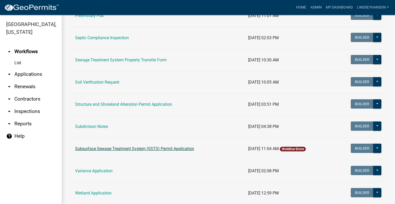
click at [167, 148] on link "Subsurface Sewage Treatment System (SSTS) Permit Application" at bounding box center [134, 148] width 119 height 5
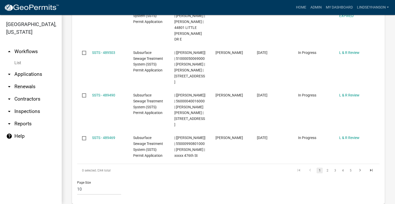
scroll to position [563, 0]
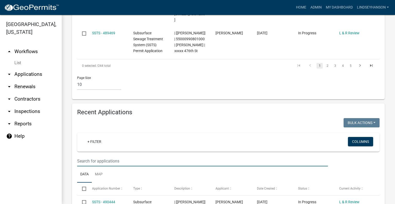
click at [230, 155] on input "text" at bounding box center [202, 160] width 251 height 11
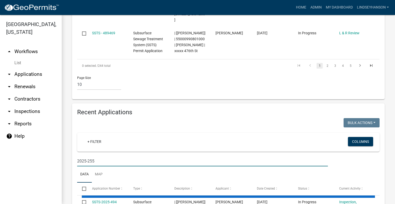
type input "2025-255"
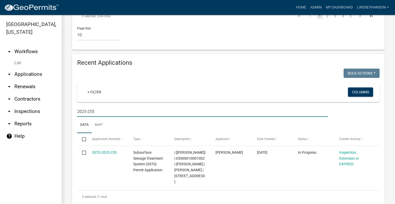
scroll to position [616, 0]
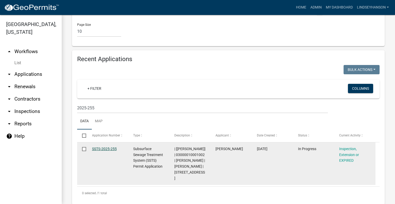
click at [111, 146] on link "SSTS-2025-255" at bounding box center [104, 148] width 25 height 4
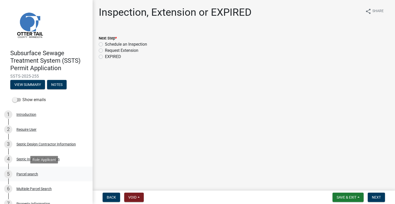
click at [28, 172] on div "Parcel search" at bounding box center [27, 174] width 22 height 4
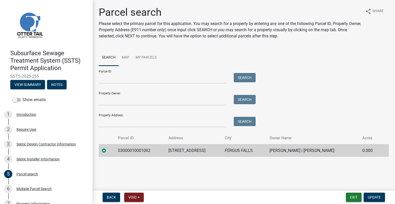
click at [133, 149] on td "03000010001002" at bounding box center [140, 150] width 50 height 13
click at [182, 148] on td "27725 FISH LAKE BEACH RD" at bounding box center [193, 150] width 57 height 13
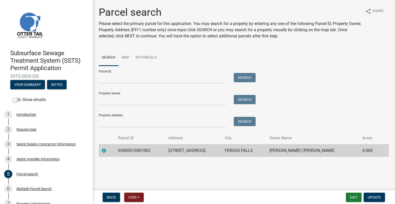
click at [242, 152] on td "FERGUS FALLS" at bounding box center [244, 150] width 45 height 13
click at [314, 150] on td "CHARLES F ANDERSON JR | ABIGAIL A SMITH" at bounding box center [313, 150] width 93 height 13
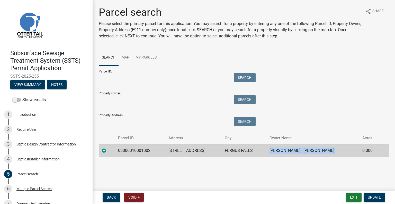
click at [314, 150] on td "CHARLES F ANDERSON JR | ABIGAIL A SMITH" at bounding box center [313, 150] width 93 height 13
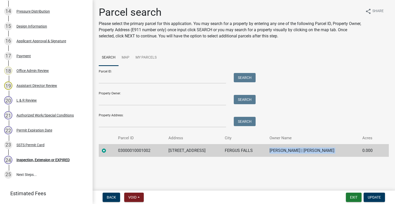
scroll to position [322, 0]
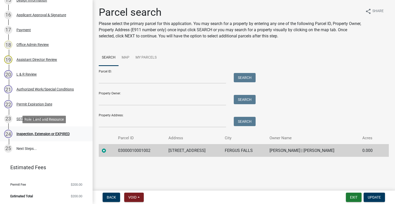
click at [39, 130] on div "24 Inspection, Extension or EXPIRED" at bounding box center [44, 133] width 80 height 8
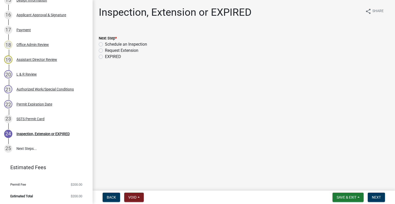
click at [110, 45] on label "Schedule an Inspection" at bounding box center [126, 44] width 42 height 6
click at [108, 45] on input "Schedule an Inspection" at bounding box center [106, 42] width 3 height 3
radio input "true"
click at [372, 195] on span "Next" at bounding box center [376, 197] width 9 height 4
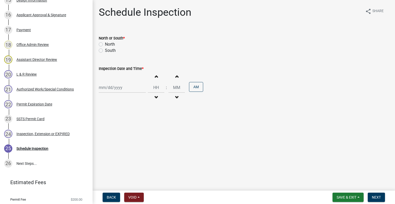
scroll to position [337, 0]
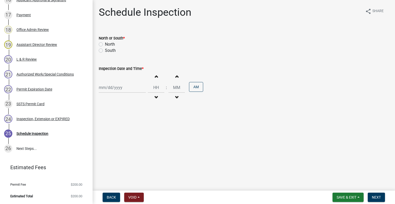
click at [110, 49] on label "South" at bounding box center [110, 50] width 11 height 6
click at [108, 49] on input "South" at bounding box center [106, 48] width 3 height 3
radio input "true"
select select "10"
select select "2025"
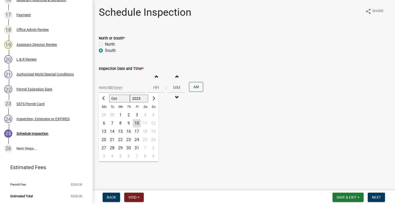
click at [120, 89] on div "Jan Feb Mar Apr May Jun Jul Aug Sep Oct Nov Dec 1525 1526 1527 1528 1529 1530 1…" at bounding box center [122, 87] width 47 height 11
click at [106, 130] on div "13" at bounding box center [104, 131] width 8 height 8
type input "10/13/2025"
click at [155, 96] on span "button" at bounding box center [156, 97] width 3 height 4
type input "11"
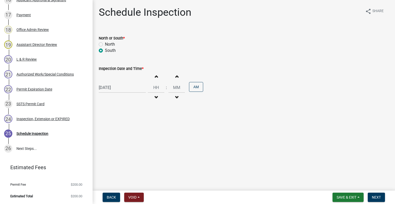
type input "00"
click at [155, 96] on span "button" at bounding box center [156, 97] width 3 height 4
type input "10"
click at [193, 88] on button "PM" at bounding box center [196, 87] width 14 height 10
click at [376, 194] on button "Next" at bounding box center [376, 196] width 17 height 9
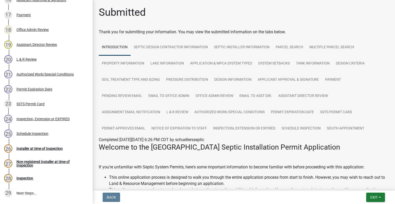
scroll to position [381, 0]
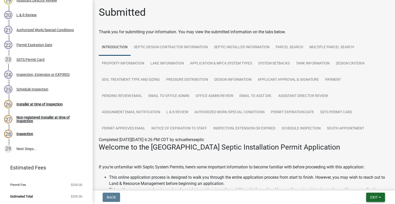
click at [371, 194] on button "Exit" at bounding box center [375, 196] width 19 height 9
click at [367, 187] on button "Save & Exit" at bounding box center [364, 183] width 41 height 12
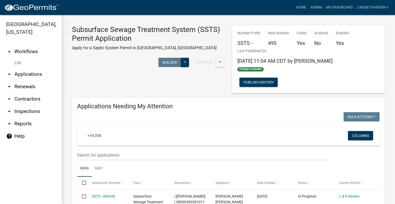
click at [39, 74] on link "arrow_drop_down Applications" at bounding box center [31, 74] width 62 height 12
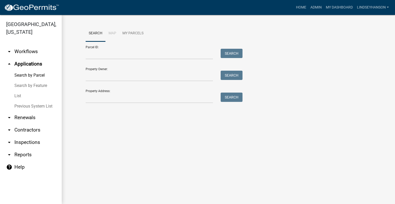
click at [181, 108] on div "Search Map My Parcels Parcel ID: Search Property Owner: Search Property Address…" at bounding box center [229, 66] width 334 height 103
click at [177, 101] on input "Property Address:" at bounding box center [149, 97] width 127 height 11
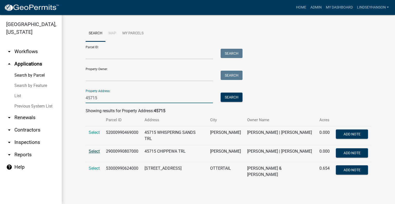
type input "45715"
click at [95, 152] on span "Select" at bounding box center [94, 150] width 11 height 5
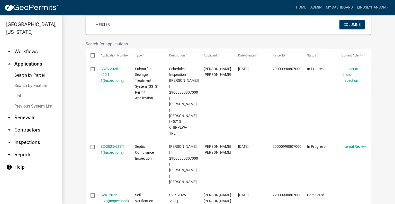
scroll to position [146, 0]
click at [31, 46] on link "arrow_drop_down Workflows" at bounding box center [31, 51] width 62 height 12
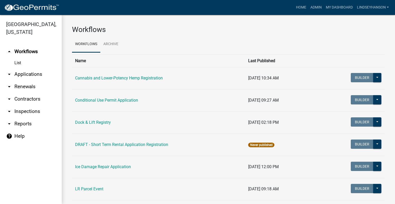
click at [31, 74] on link "arrow_drop_down Applications" at bounding box center [31, 74] width 62 height 12
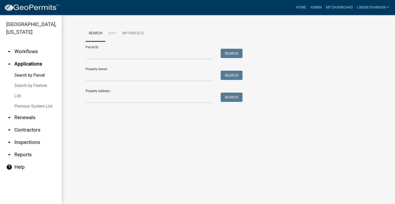
drag, startPoint x: 34, startPoint y: 57, endPoint x: 57, endPoint y: 59, distance: 22.5
click at [34, 57] on link "arrow_drop_down Workflows" at bounding box center [31, 51] width 62 height 12
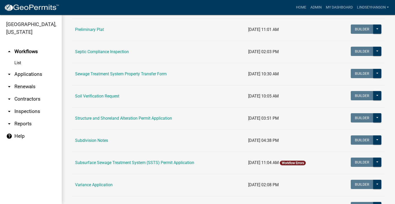
scroll to position [250, 0]
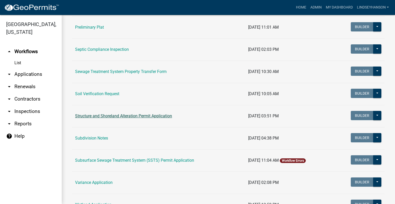
click at [154, 116] on link "Structure and Shoreland Alteration Permit Application" at bounding box center [123, 115] width 97 height 5
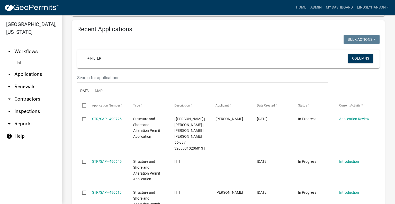
scroll to position [643, 0]
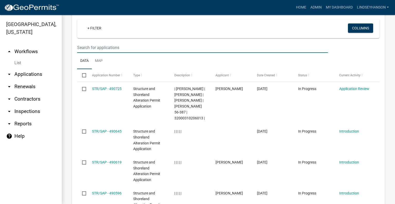
click at [216, 42] on input "text" at bounding box center [202, 47] width 251 height 11
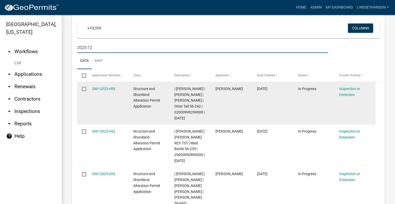
scroll to position [600, 0]
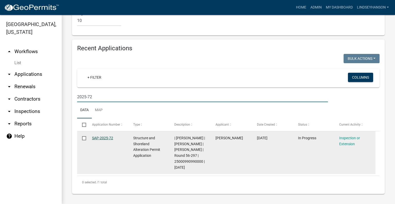
type input "2025-72"
click at [108, 136] on link "SAP-2025-72" at bounding box center [102, 138] width 21 height 4
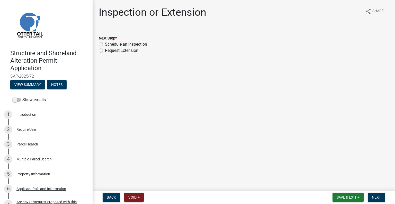
click at [130, 45] on label "Schedule an Inspection" at bounding box center [126, 44] width 42 height 6
click at [108, 45] on input "Schedule an Inspection" at bounding box center [106, 42] width 3 height 3
radio input "true"
click at [377, 197] on span "Next" at bounding box center [376, 197] width 9 height 4
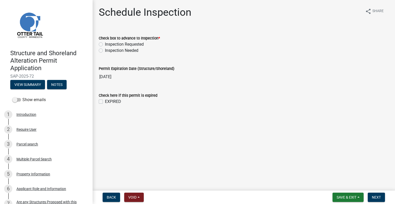
drag, startPoint x: 139, startPoint y: 45, endPoint x: 152, endPoint y: 54, distance: 15.6
click at [139, 45] on label "Inspection Requested" at bounding box center [124, 44] width 39 height 6
click at [108, 45] on input "Inspection Requested" at bounding box center [106, 42] width 3 height 3
radio input "true"
click at [380, 197] on span "Next" at bounding box center [376, 197] width 9 height 4
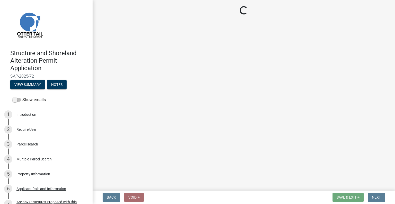
select select "710d5f49-2663-4e73-9718-d0c4e189f5ed"
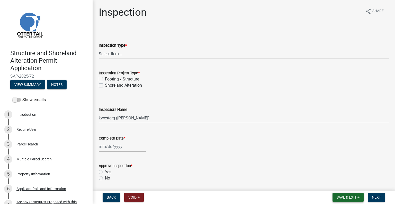
click at [345, 198] on span "Save & Exit" at bounding box center [347, 197] width 20 height 4
click at [341, 188] on button "Save & Exit" at bounding box center [343, 183] width 41 height 12
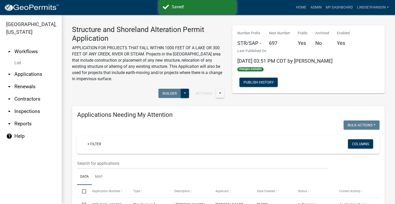
click at [28, 76] on link "arrow_drop_down Applications" at bounding box center [31, 74] width 62 height 12
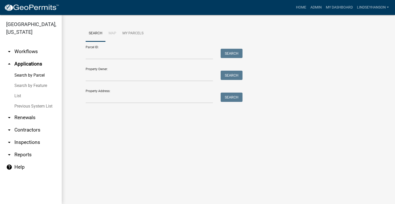
drag, startPoint x: 31, startPoint y: 51, endPoint x: 41, endPoint y: 51, distance: 10.6
click at [31, 51] on link "arrow_drop_down Workflows" at bounding box center [31, 51] width 62 height 12
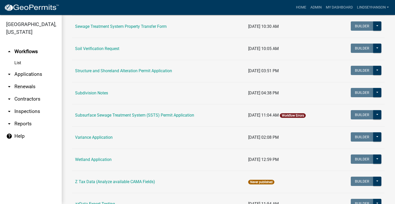
scroll to position [304, 0]
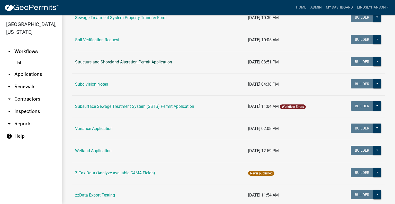
click at [149, 64] on link "Structure and Shoreland Alteration Permit Application" at bounding box center [123, 61] width 97 height 5
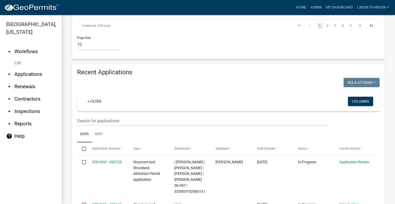
scroll to position [576, 0]
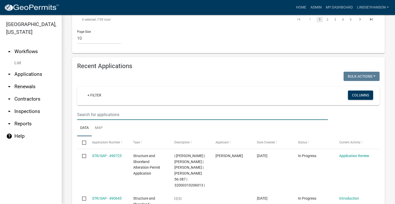
click at [244, 109] on input "text" at bounding box center [202, 114] width 251 height 11
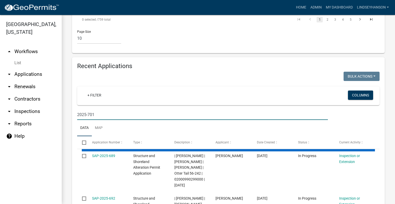
scroll to position [557, 0]
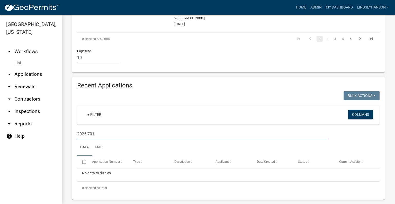
click at [86, 128] on input "2025-701" at bounding box center [202, 133] width 251 height 11
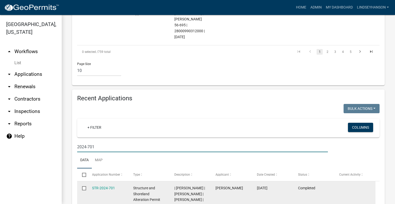
scroll to position [576, 0]
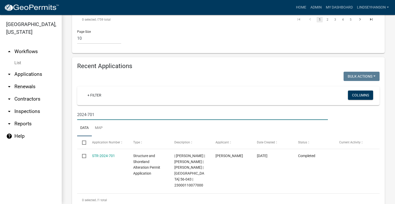
click at [112, 109] on input "2024-701" at bounding box center [202, 114] width 251 height 11
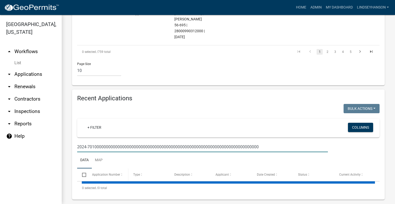
scroll to position [557, 0]
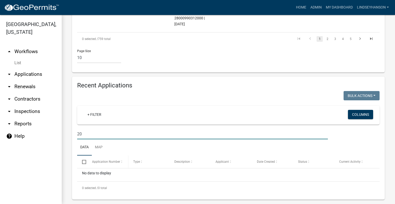
type input "2"
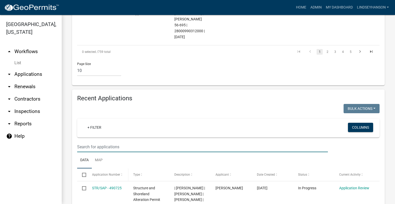
scroll to position [588, 0]
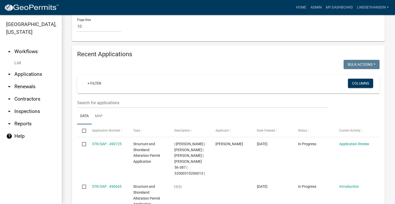
click at [31, 72] on link "arrow_drop_down Applications" at bounding box center [31, 74] width 62 height 12
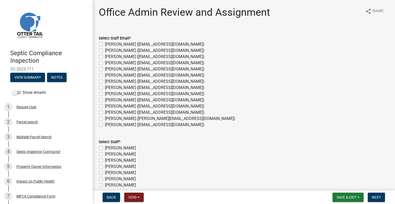
click at [126, 113] on label "Michelle Jevne (mjevne@ottertailcounty.gov)" at bounding box center [155, 112] width 100 height 6
click at [108, 112] on input "Michelle Jevne (mjevne@ottertailcounty.gov)" at bounding box center [106, 110] width 3 height 3
checkbox input "true"
checkbox input "false"
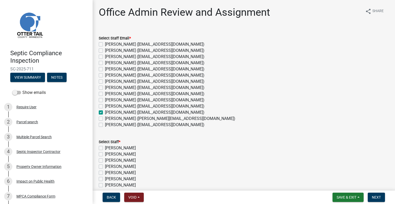
checkbox input "false"
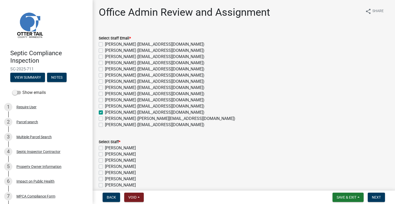
checkbox input "false"
checkbox input "true"
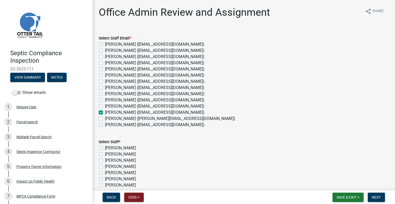
checkbox input "false"
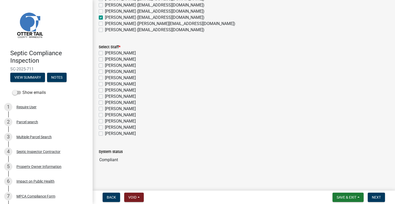
scroll to position [69, 0]
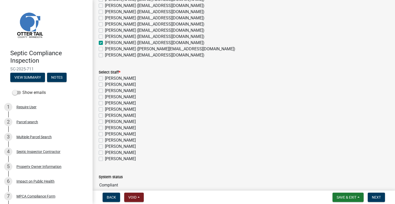
click at [121, 145] on label "[PERSON_NAME]" at bounding box center [120, 146] width 31 height 6
click at [108, 145] on input "[PERSON_NAME]" at bounding box center [106, 144] width 3 height 3
checkbox input "true"
checkbox input "false"
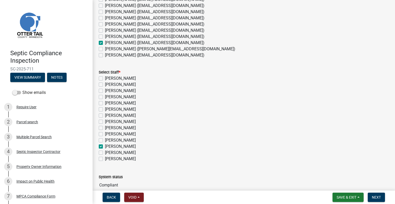
checkbox input "false"
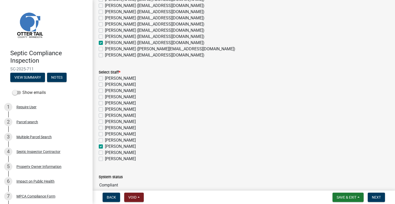
checkbox input "false"
checkbox input "true"
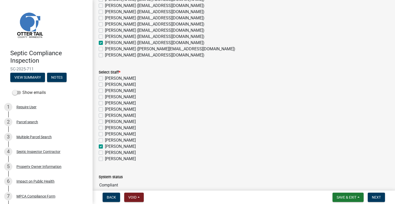
checkbox input "false"
click at [380, 196] on span "Next" at bounding box center [376, 197] width 9 height 4
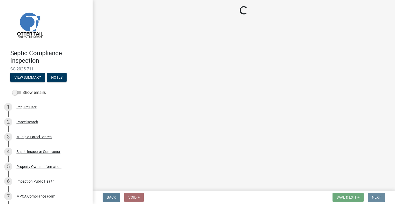
scroll to position [0, 0]
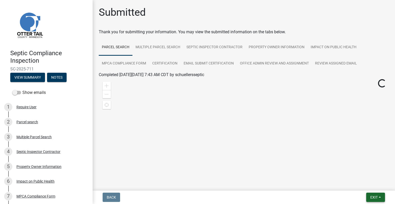
click at [369, 198] on button "Exit" at bounding box center [375, 196] width 19 height 9
click at [362, 186] on button "Save & Exit" at bounding box center [364, 183] width 41 height 12
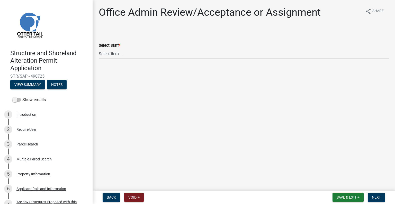
click at [107, 52] on select "Select Item... Alexis Newark (anewark@ottertailcounty.gov) Amy Busko (abusko@ot…" at bounding box center [244, 53] width 290 height 11
click at [99, 48] on select "Select Item... Alexis Newark (anewark@ottertailcounty.gov) Amy Busko (abusko@ot…" at bounding box center [244, 53] width 290 height 11
select select "587f38f5-c90e-4c12-9e10-d3e23909bbca"
click at [374, 196] on span "Next" at bounding box center [376, 197] width 9 height 4
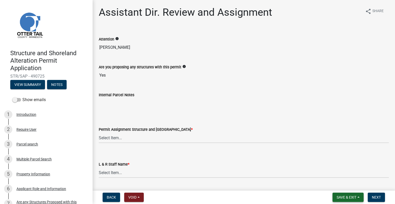
click at [340, 198] on span "Save & Exit" at bounding box center [347, 197] width 20 height 4
click at [337, 185] on button "Save & Exit" at bounding box center [343, 183] width 41 height 12
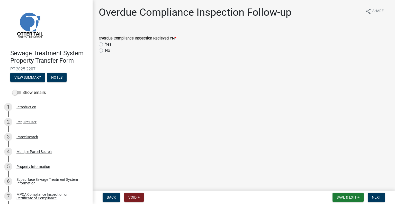
click at [105, 44] on label "Yes" at bounding box center [108, 44] width 6 height 6
click at [105, 44] on input "Yes" at bounding box center [106, 42] width 3 height 3
radio input "true"
click at [374, 197] on span "Next" at bounding box center [376, 197] width 9 height 4
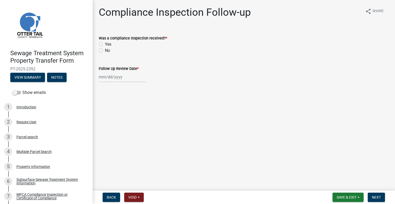
click at [105, 51] on label "No" at bounding box center [107, 50] width 5 height 6
click at [105, 51] on input "No" at bounding box center [106, 48] width 3 height 3
radio input "true"
click at [115, 78] on div at bounding box center [122, 77] width 47 height 11
select select "10"
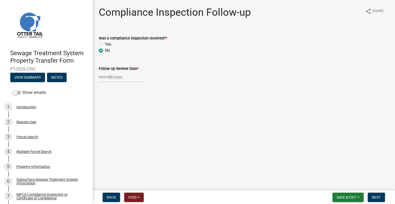
select select "2025"
click at [135, 113] on div "10" at bounding box center [137, 112] width 8 height 8
type input "10/10/2025"
click at [377, 197] on span "Next" at bounding box center [376, 197] width 9 height 4
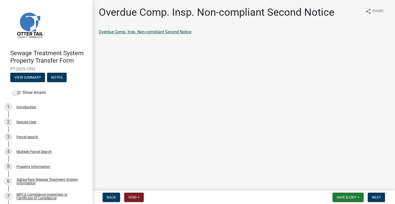
click at [157, 32] on link "Overdue Comp. Insp. Non-compliant Second Notice" at bounding box center [145, 31] width 93 height 5
click at [374, 196] on span "Next" at bounding box center [376, 197] width 9 height 4
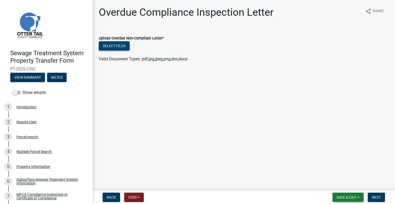
click at [116, 44] on button "Select files" at bounding box center [114, 45] width 31 height 9
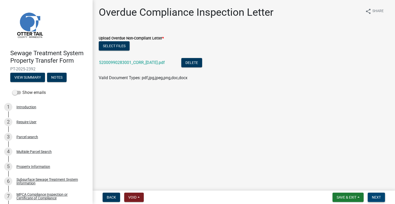
click at [376, 197] on span "Next" at bounding box center [376, 197] width 9 height 4
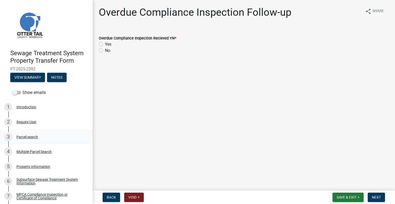
click at [36, 138] on div "Parcel search" at bounding box center [27, 137] width 22 height 4
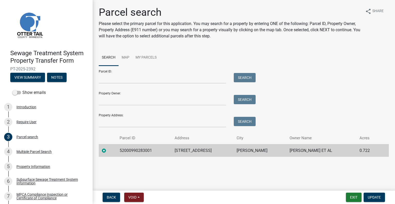
click at [136, 148] on td "52000990283001" at bounding box center [144, 150] width 55 height 13
copy td "52000990283001"
click at [352, 196] on button "Exit" at bounding box center [354, 196] width 16 height 9
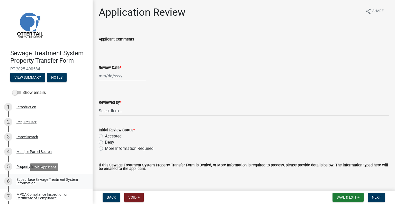
click at [73, 179] on div "Subsurface Sewage Treatment System Information" at bounding box center [50, 180] width 68 height 7
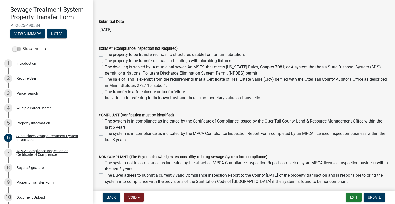
scroll to position [52, 0]
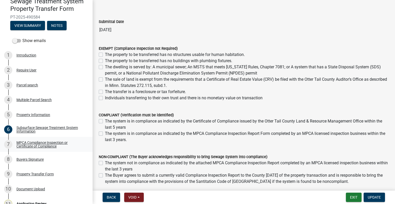
click at [50, 143] on div "MPCA Compliance Inspection or Certificate of Compliance" at bounding box center [50, 144] width 68 height 7
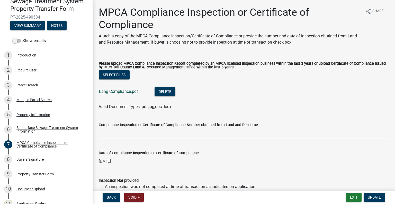
click at [117, 93] on link "Lang Compliance.pdf" at bounding box center [118, 91] width 39 height 5
click at [50, 156] on div "8 Buyers Signature" at bounding box center [44, 159] width 80 height 8
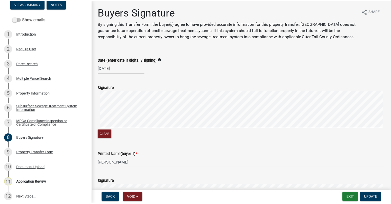
scroll to position [76, 0]
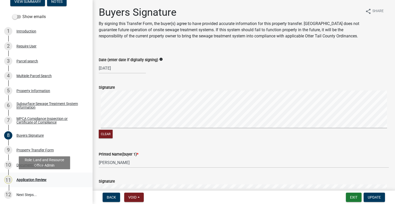
click at [41, 178] on div "Application Review" at bounding box center [31, 180] width 30 height 4
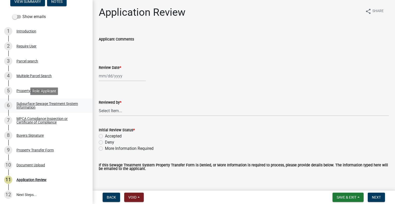
click at [54, 106] on div "Subsurface Sewage Treatment System Information" at bounding box center [50, 105] width 68 height 7
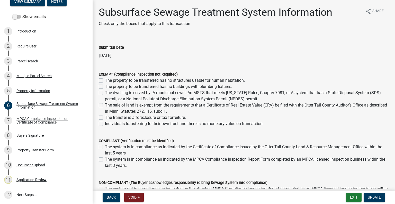
click at [105, 159] on label "The system is in compliance as indicated by the MPCA Compliance Inspection Repo…" at bounding box center [247, 162] width 284 height 12
click at [105, 159] on input "The system is in compliance as indicated by the MPCA Compliance Inspection Repo…" at bounding box center [106, 157] width 3 height 3
checkbox input "true"
checkbox input "false"
checkbox input "true"
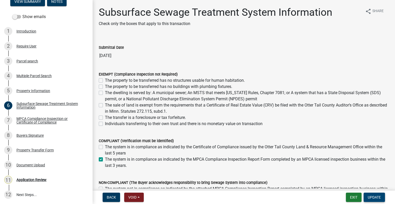
drag, startPoint x: 371, startPoint y: 193, endPoint x: 368, endPoint y: 194, distance: 2.9
click at [371, 194] on button "Update" at bounding box center [374, 196] width 21 height 9
click at [375, 199] on button "Update" at bounding box center [374, 196] width 21 height 9
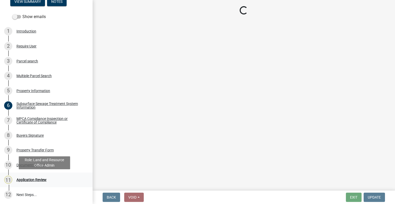
click at [47, 181] on div "11 Application Review" at bounding box center [44, 179] width 80 height 8
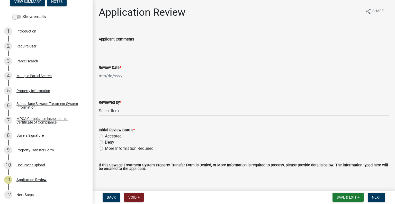
select select "10"
select select "2025"
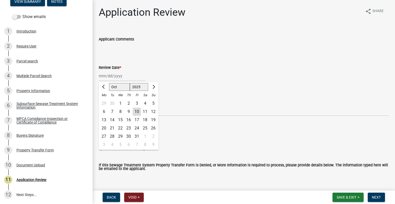
click at [134, 80] on div "Jan Feb Mar Apr May Jun Jul Aug Sep Oct Nov Dec 1525 1526 1527 1528 1529 1530 1…" at bounding box center [122, 76] width 47 height 11
click at [136, 113] on div "10" at bounding box center [137, 111] width 8 height 8
type input "[DATE]"
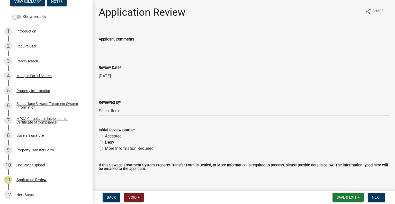
click at [136, 113] on select "Select Item... [PERSON_NAME] [PERSON_NAME] [PERSON_NAME] [PERSON_NAME] [PERSON_…" at bounding box center [244, 110] width 290 height 11
click at [129, 82] on wm-data-entity-input "Review Date *" at bounding box center [244, 71] width 290 height 29
click at [129, 110] on select "Select Item... [PERSON_NAME] [PERSON_NAME] [PERSON_NAME] [PERSON_NAME] [PERSON_…" at bounding box center [244, 110] width 290 height 11
click at [99, 105] on select "Select Item... [PERSON_NAME] [PERSON_NAME] [PERSON_NAME] [PERSON_NAME] [PERSON_…" at bounding box center [244, 110] width 290 height 11
select select "2217fab6-25d2-4df2-8e35-18ddd05e0fe8"
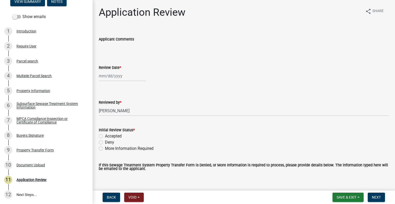
click at [121, 135] on label "Accepted" at bounding box center [113, 136] width 17 height 6
click at [108, 135] on input "Accepted" at bounding box center [106, 134] width 3 height 3
radio input "true"
click at [377, 198] on span "Next" at bounding box center [376, 197] width 9 height 4
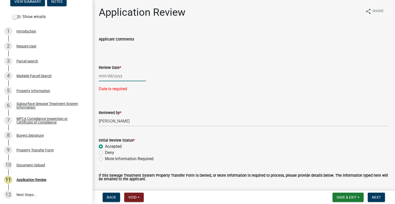
click at [119, 71] on div at bounding box center [122, 76] width 47 height 11
select select "10"
select select "2025"
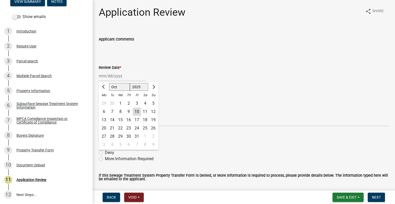
click at [137, 110] on div "10" at bounding box center [137, 111] width 8 height 8
type input "[DATE]"
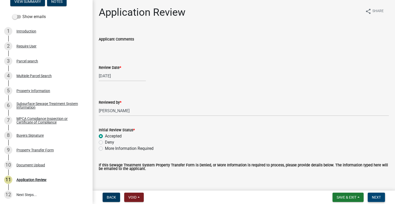
click at [377, 197] on span "Next" at bounding box center [376, 197] width 9 height 4
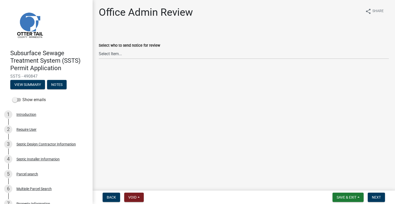
click at [142, 59] on wm-data-entity-input "Select who to send notice for review Select Item... Alexis Newark (anewark@otte…" at bounding box center [244, 46] width 290 height 35
click at [135, 57] on select "Select Item... Alexis Newark (anewark@ottertailcounty.gov) Amy Busko (abusko@ot…" at bounding box center [244, 53] width 290 height 11
click at [99, 48] on select "Select Item... Alexis Newark (anewark@ottertailcounty.gov) Amy Busko (abusko@ot…" at bounding box center [244, 53] width 290 height 11
select select "587f38f5-c90e-4c12-9e10-d3e23909bbca"
click at [377, 193] on button "Next" at bounding box center [376, 196] width 17 height 9
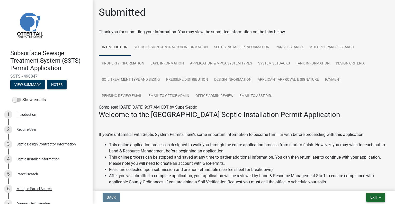
click at [376, 196] on span "Exit" at bounding box center [374, 197] width 7 height 4
click at [358, 184] on button "Save & Exit" at bounding box center [364, 183] width 41 height 12
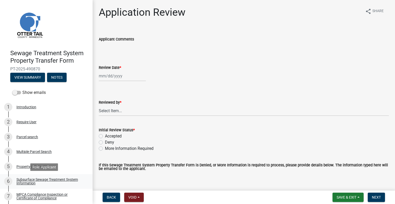
click at [59, 182] on div "Subsurface Sewage Treatment System Information" at bounding box center [50, 180] width 68 height 7
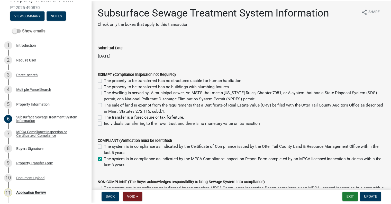
scroll to position [76, 0]
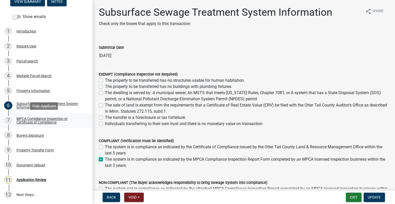
click at [49, 125] on link "7 MPCA Compliance Inspection or Certificate of Compliance" at bounding box center [46, 120] width 93 height 15
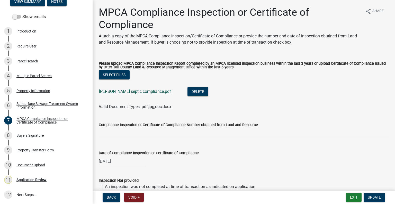
click at [117, 92] on link "[PERSON_NAME] septic compliance.pdf" at bounding box center [135, 91] width 72 height 5
click at [30, 137] on div "8 Buyers Signature" at bounding box center [44, 135] width 80 height 8
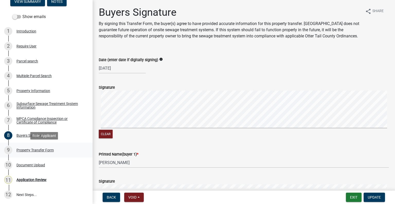
click at [42, 149] on div "Property Transfer Form" at bounding box center [34, 150] width 37 height 4
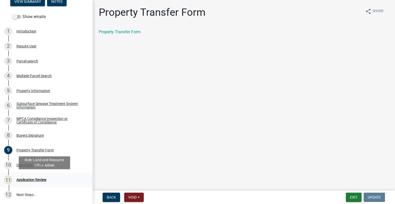
click at [36, 181] on div "Application Review" at bounding box center [31, 180] width 30 height 4
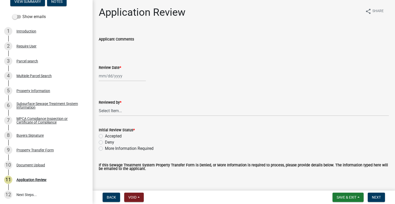
click at [119, 77] on div at bounding box center [122, 76] width 47 height 11
select select "10"
select select "2025"
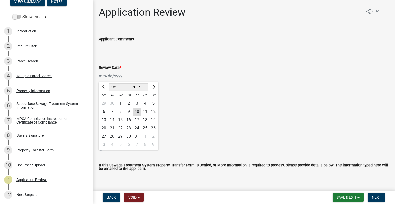
click at [138, 111] on div "10" at bounding box center [137, 111] width 8 height 8
type input "[DATE]"
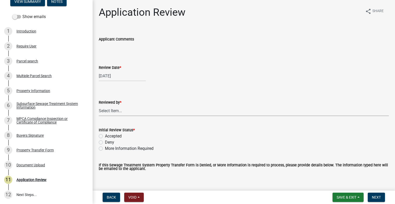
click at [136, 112] on select "Select Item... [PERSON_NAME] [PERSON_NAME] [PERSON_NAME] [PERSON_NAME] [PERSON_…" at bounding box center [244, 110] width 290 height 11
click at [99, 105] on select "Select Item... [PERSON_NAME] [PERSON_NAME] [PERSON_NAME] [PERSON_NAME] [PERSON_…" at bounding box center [244, 110] width 290 height 11
select select "2217fab6-25d2-4df2-8e35-18ddd05e0fe8"
click at [118, 137] on label "Accepted" at bounding box center [113, 136] width 17 height 6
click at [108, 136] on input "Accepted" at bounding box center [106, 134] width 3 height 3
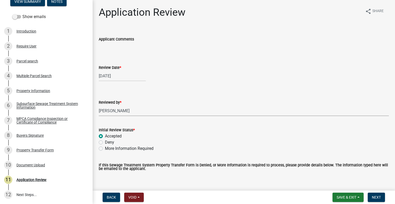
radio input "true"
click at [378, 198] on span "Next" at bounding box center [376, 197] width 9 height 4
